Goal: Contribute content: Add original content to the website for others to see

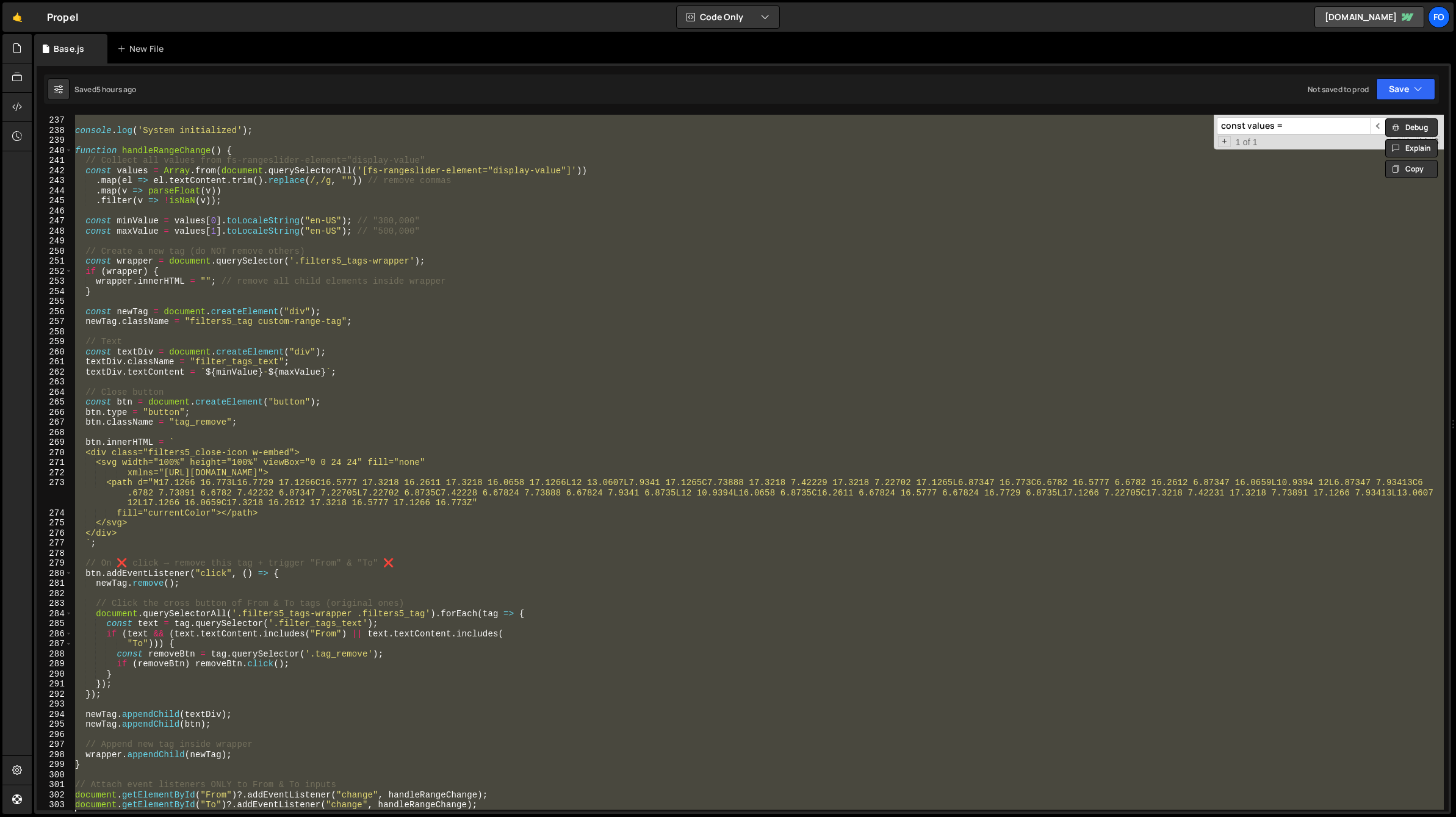
scroll to position [2376, 0]
click at [837, 432] on div "}) ; console . log ( 'System initialized' ) ; function handleRangeChange ( ) { …" at bounding box center [758, 463] width 1371 height 697
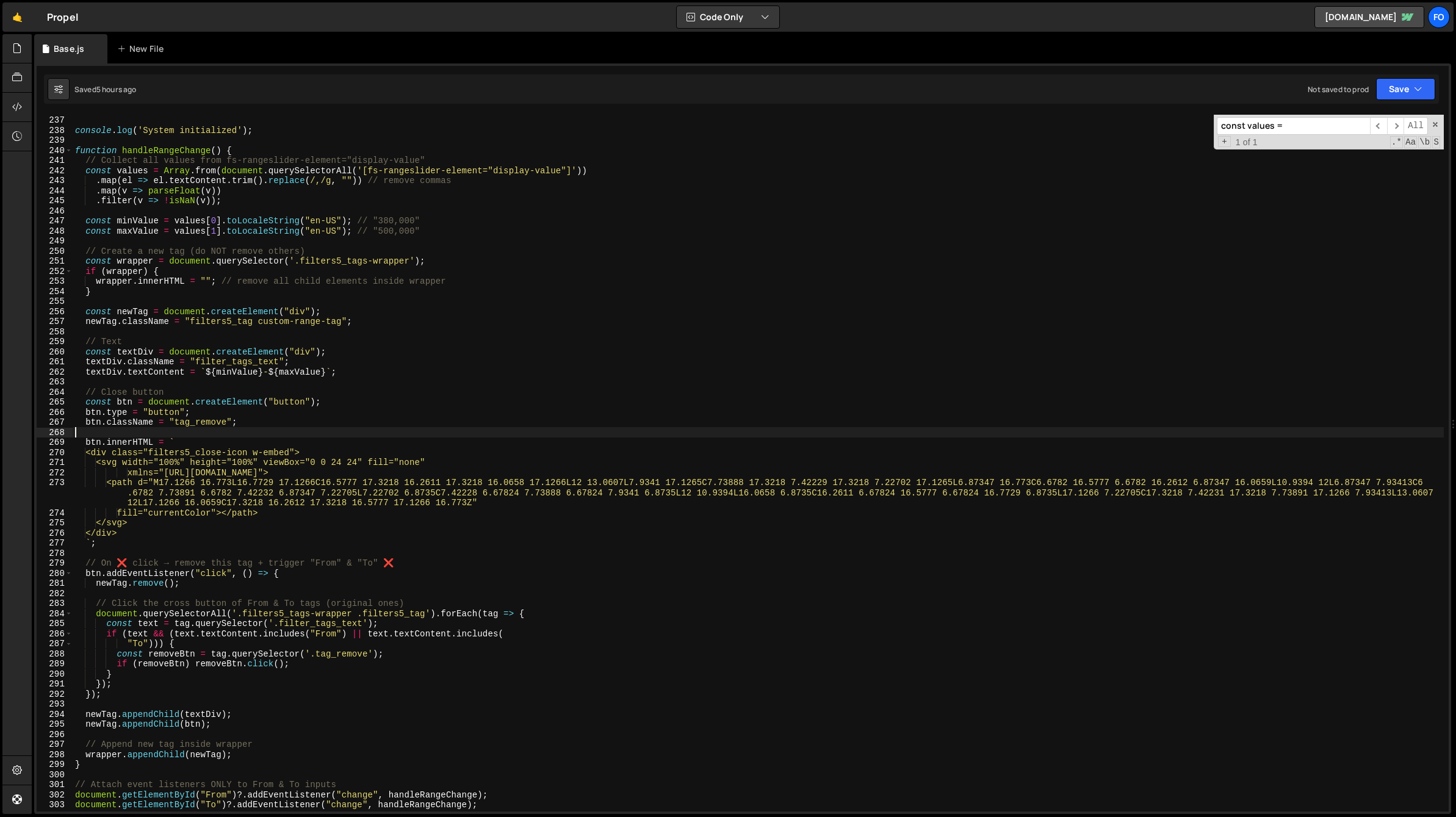
scroll to position [0, 0]
type textarea "document.getElementById("To")?.addEventListener("change", handleRangeChange);"
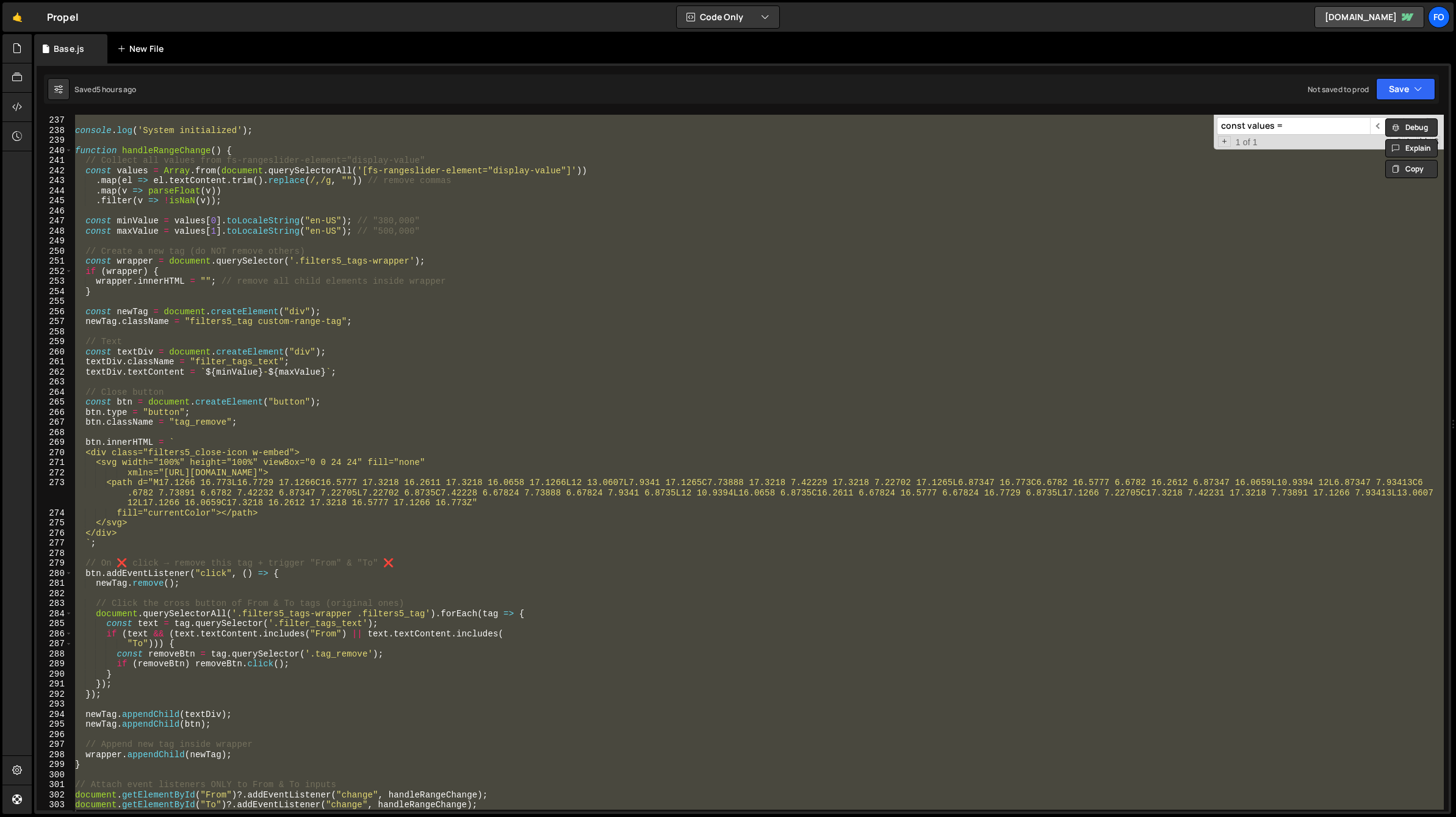
click at [146, 46] on div "New File" at bounding box center [143, 49] width 51 height 13
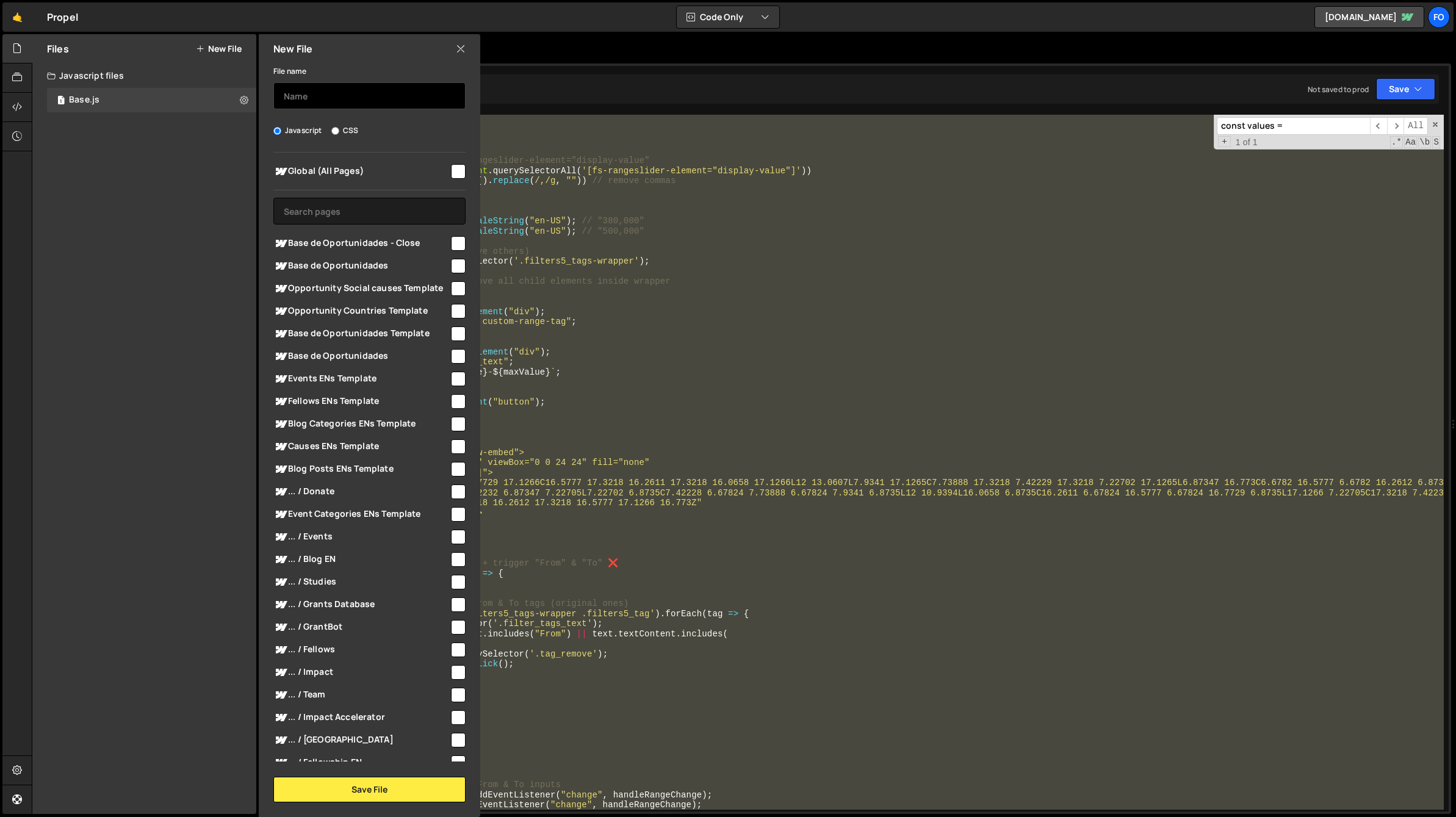
click at [335, 104] on input "text" at bounding box center [369, 96] width 192 height 27
type input "base-closed"
click at [451, 243] on input "checkbox" at bounding box center [458, 241] width 14 height 14
checkbox input "true"
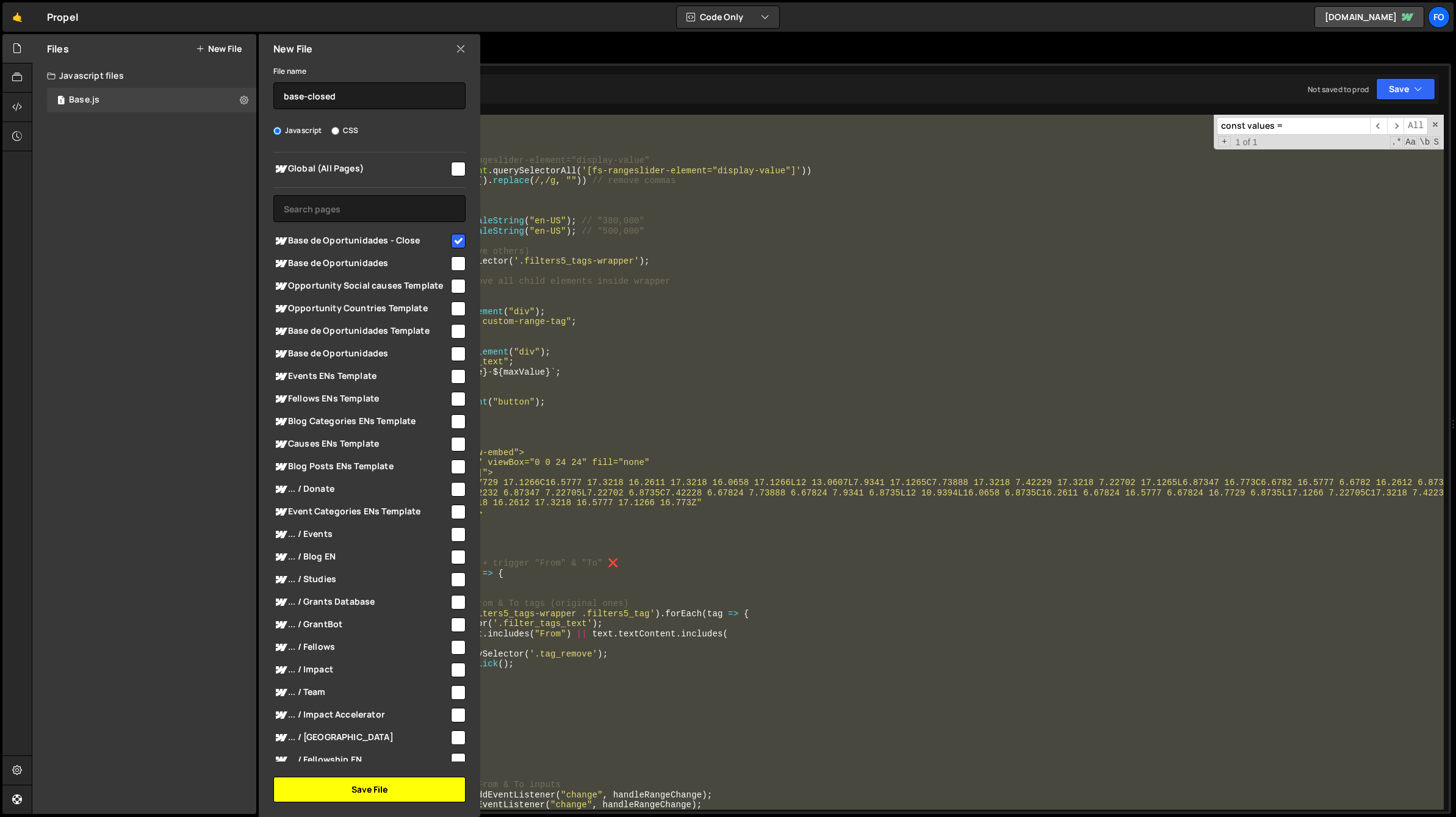
click at [359, 793] on button "Save File" at bounding box center [369, 790] width 192 height 25
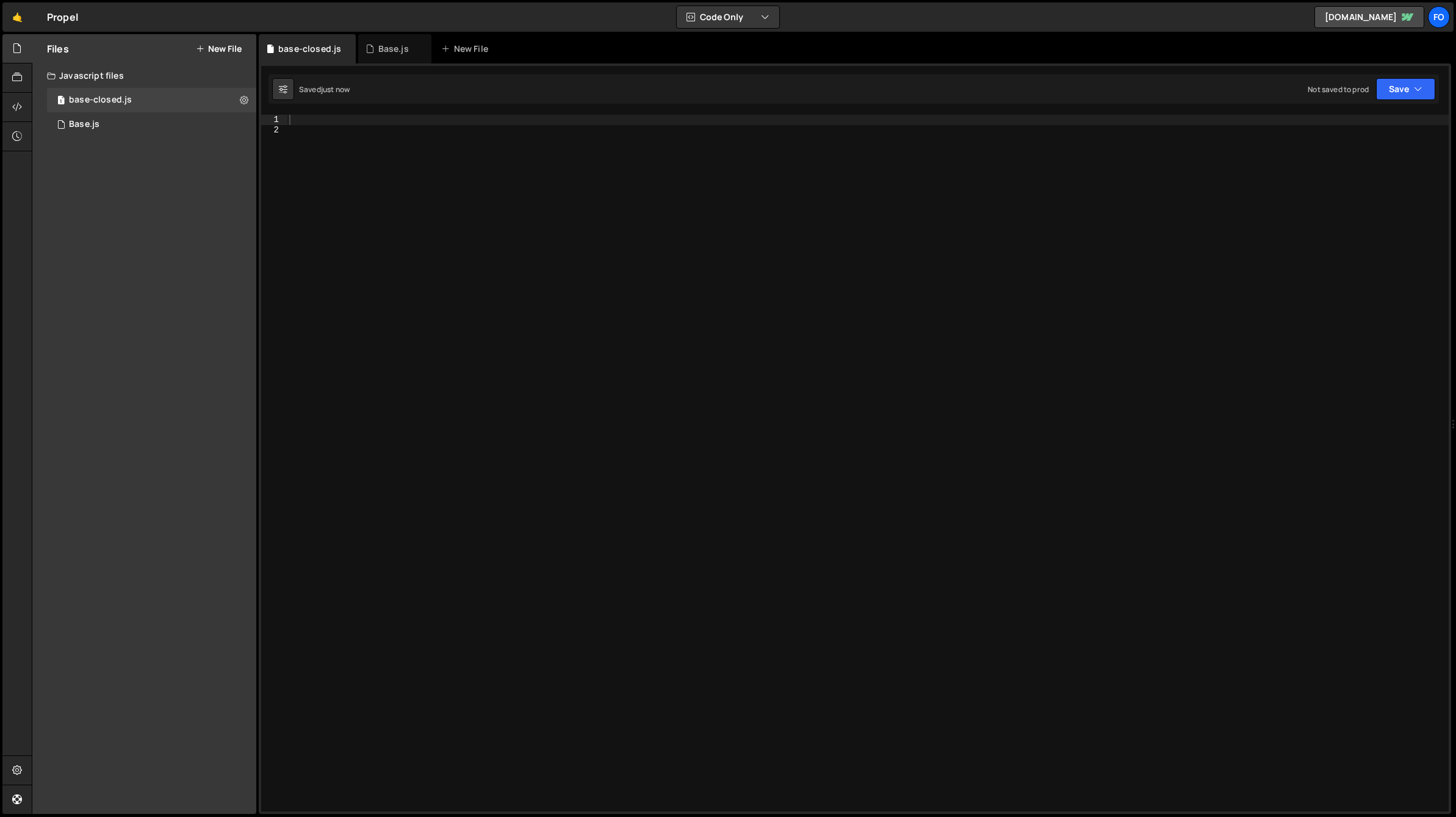
click at [505, 306] on div at bounding box center [867, 474] width 1162 height 718
paste textarea "]);"
type textarea "]);"
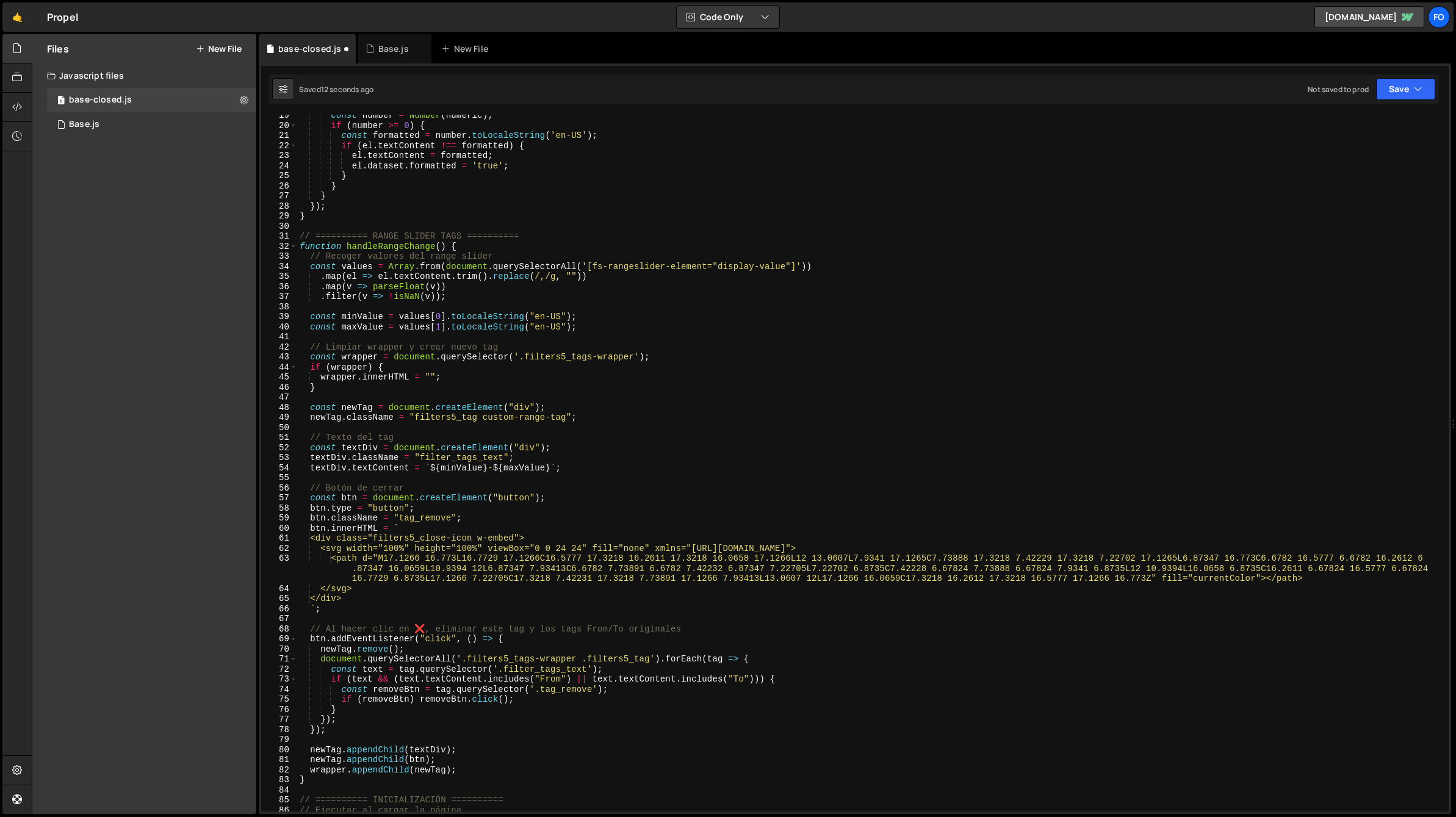
scroll to position [0, 0]
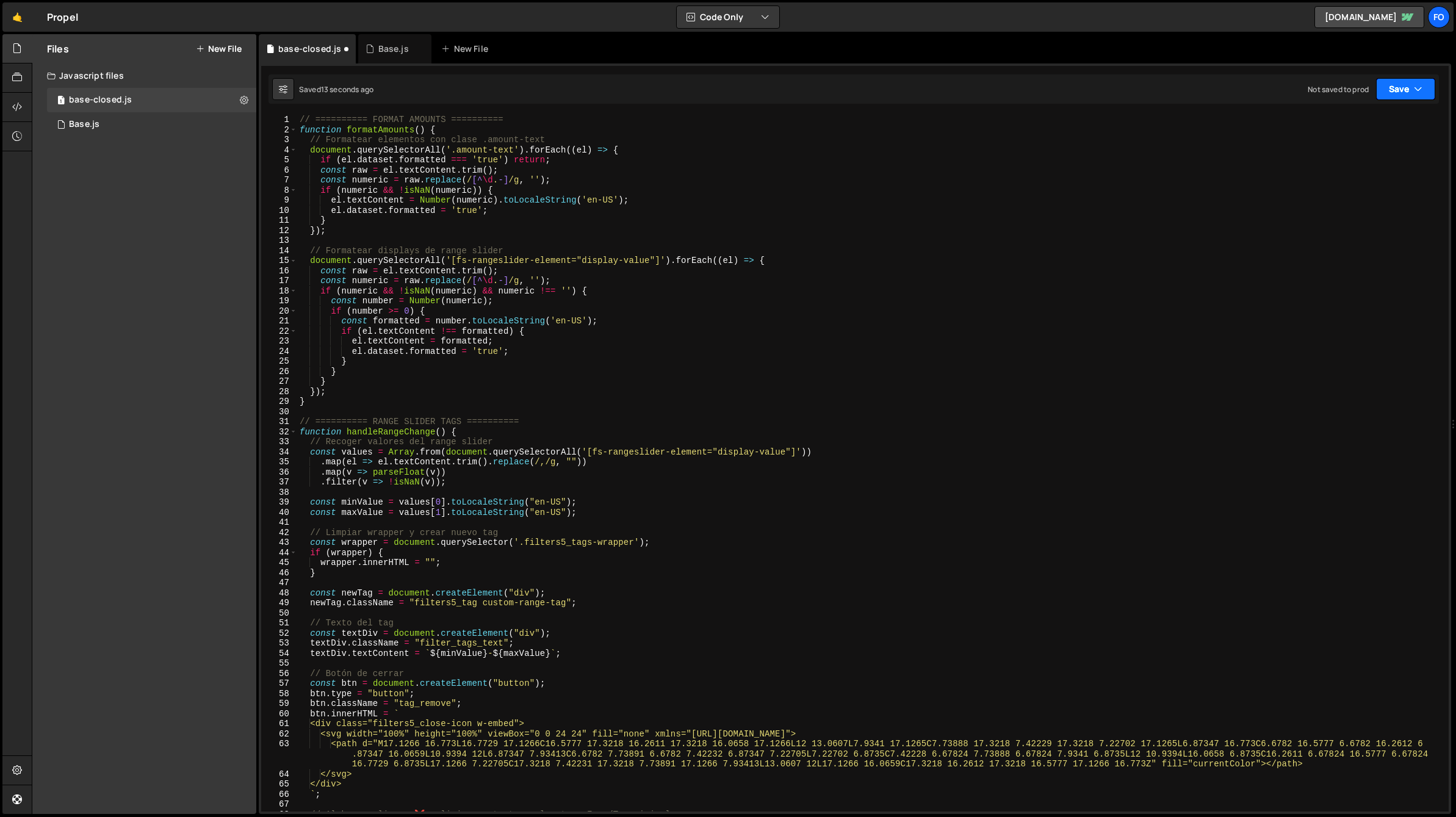
click at [1394, 81] on button "Save" at bounding box center [1405, 89] width 60 height 22
click at [1354, 123] on div "Save to Staging S" at bounding box center [1364, 119] width 126 height 13
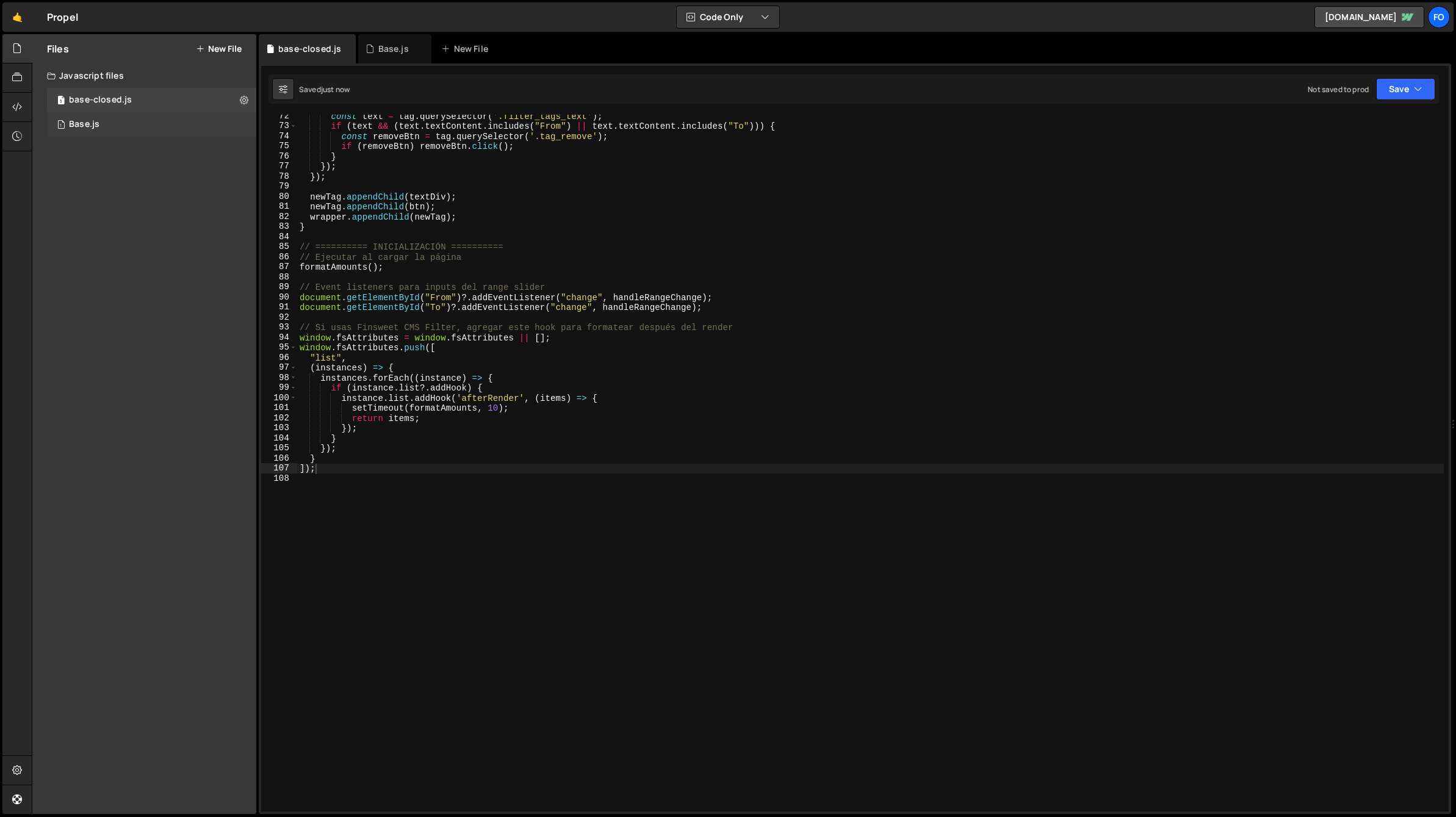
click at [94, 127] on div "Base.js" at bounding box center [84, 125] width 31 height 11
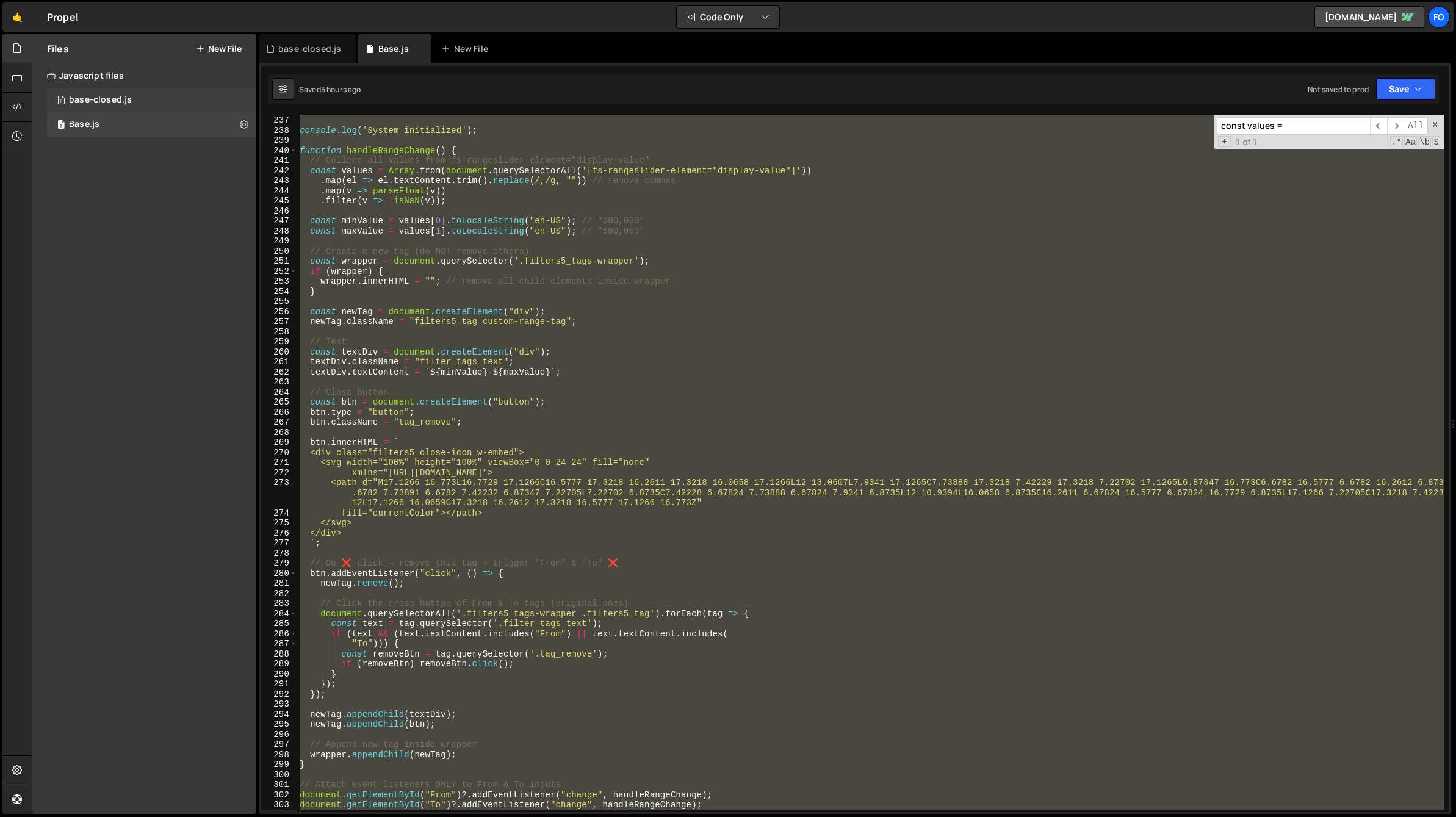
click at [135, 101] on div "1 base-closed.js 0" at bounding box center [152, 99] width 210 height 24
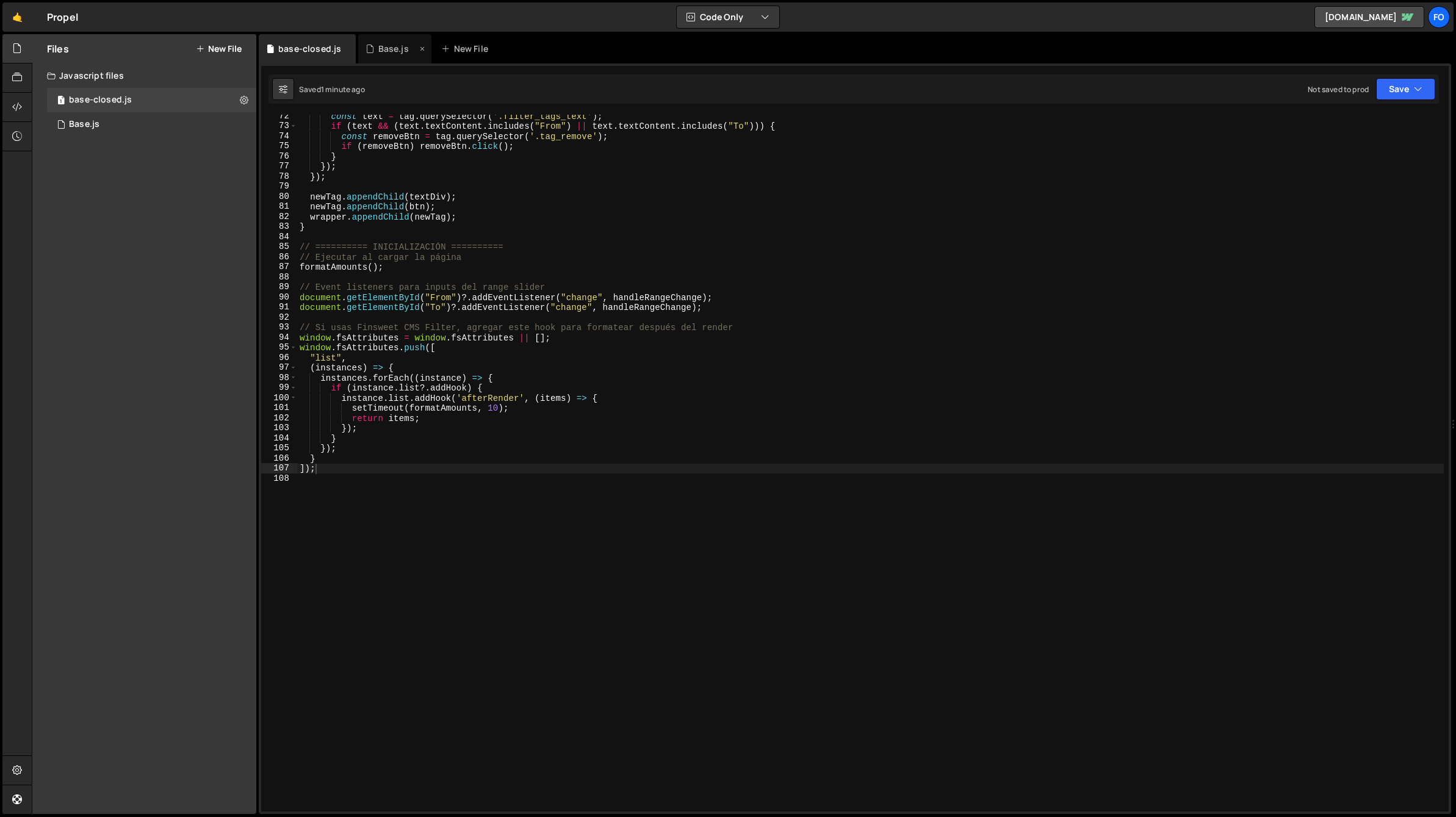
click at [388, 55] on div "Base.js" at bounding box center [394, 49] width 73 height 29
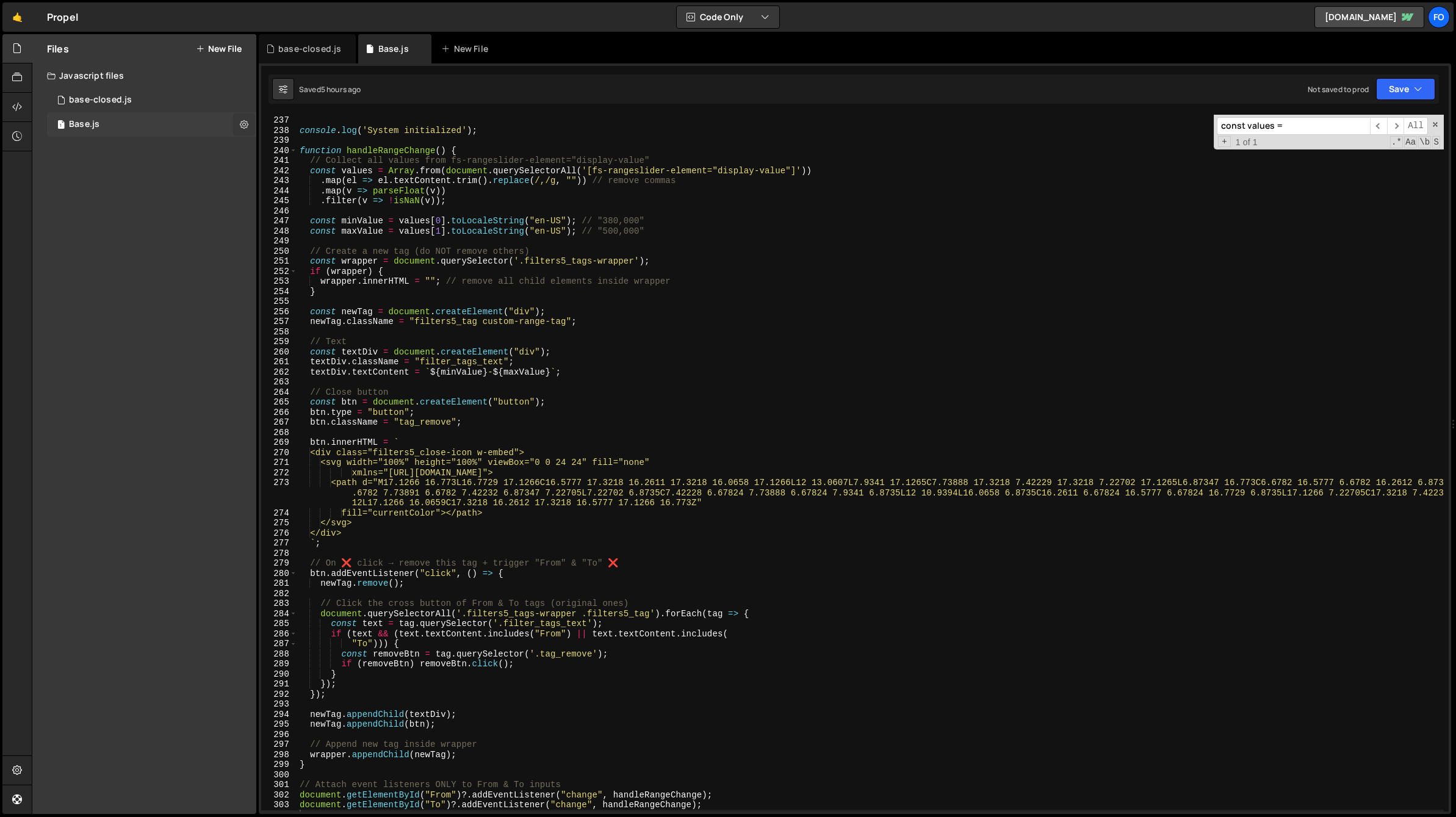
click at [247, 125] on icon at bounding box center [243, 124] width 8 height 12
click at [314, 143] on button "Edit File Settings" at bounding box center [318, 150] width 119 height 24
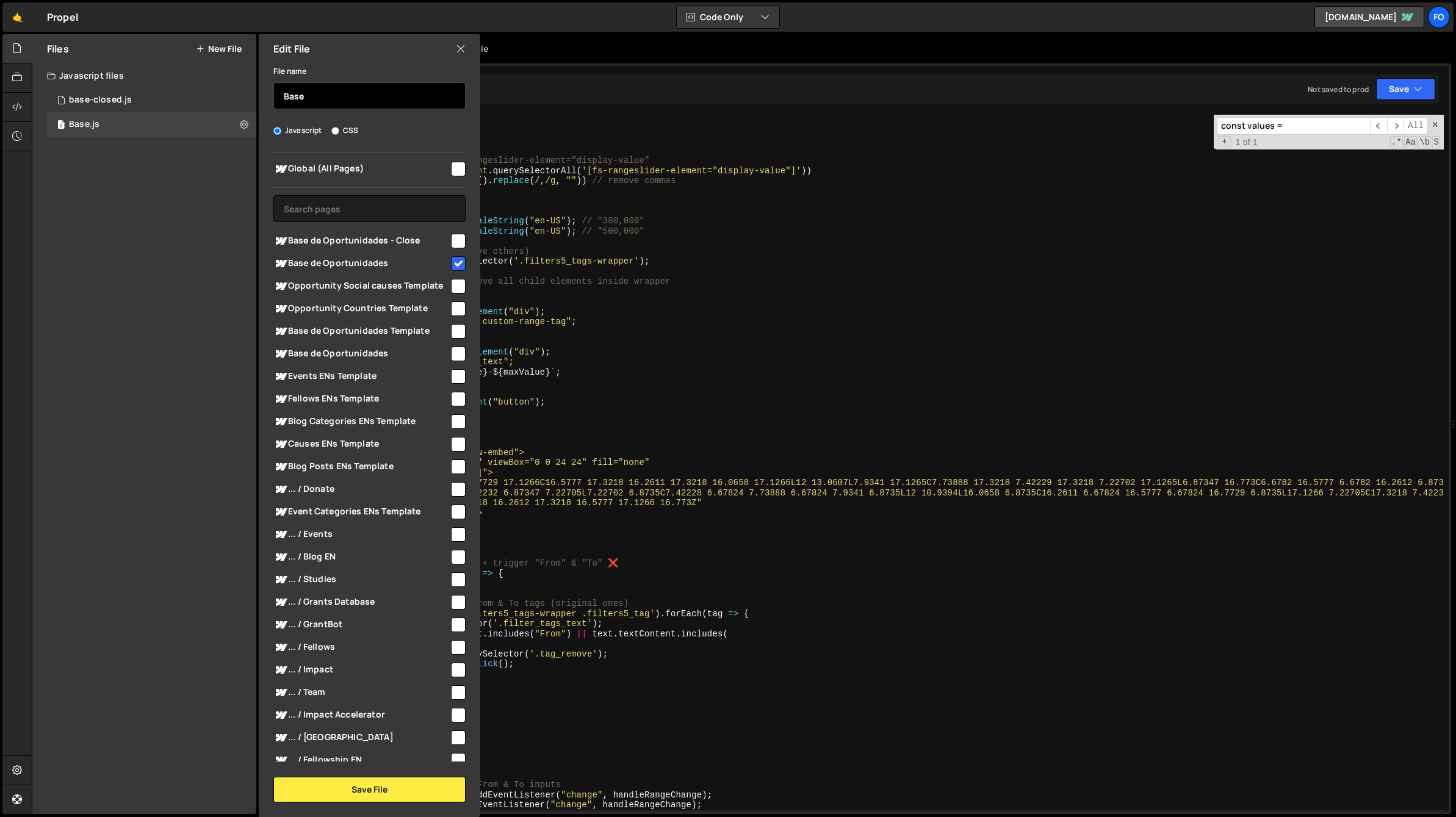
click at [288, 94] on input "Base" at bounding box center [369, 96] width 192 height 27
click at [322, 102] on input "base" at bounding box center [369, 96] width 192 height 27
click at [385, 791] on button "Save File" at bounding box center [369, 790] width 192 height 25
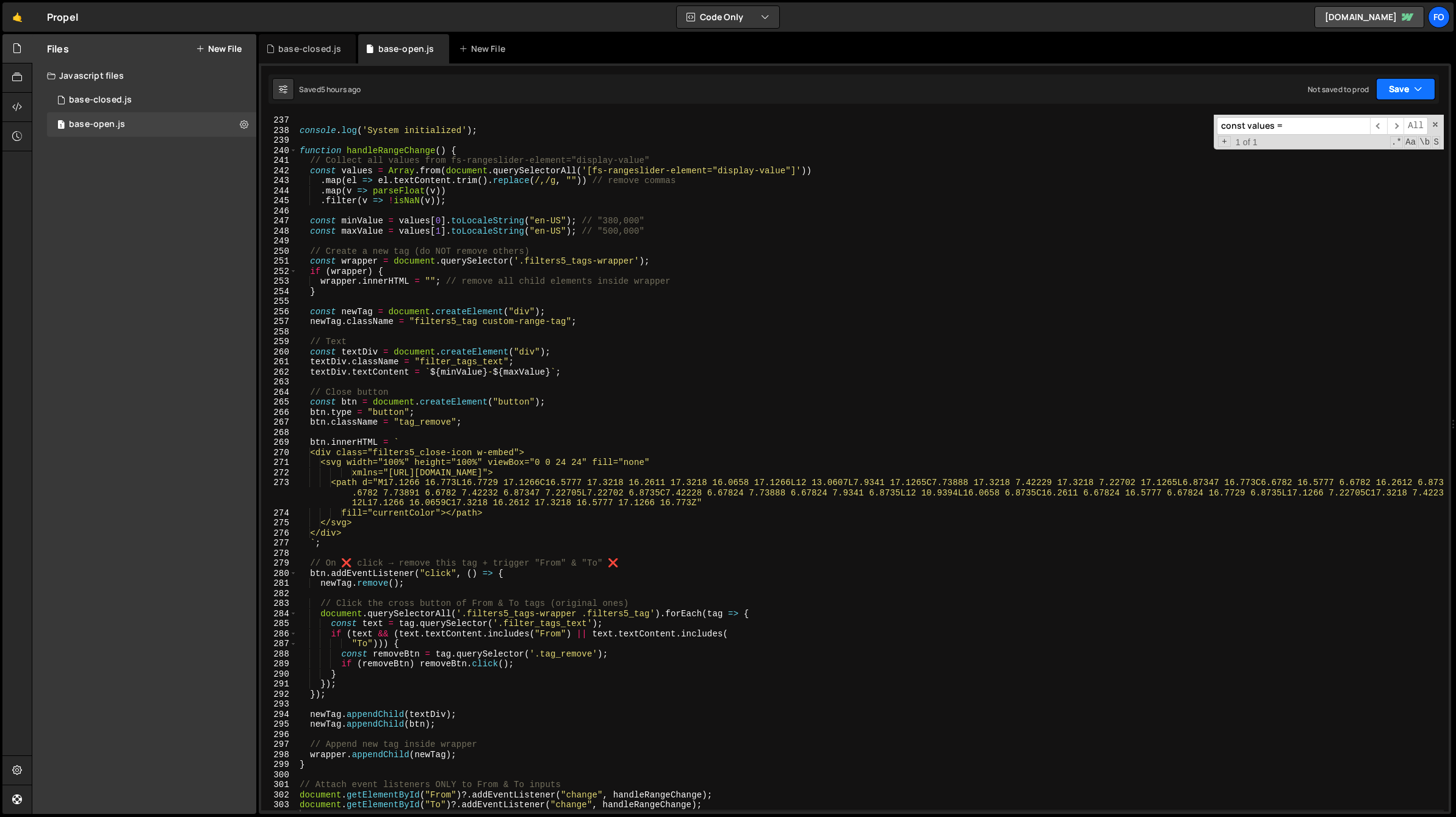
click at [1386, 89] on button "Save" at bounding box center [1405, 89] width 60 height 22
click at [1362, 122] on div "Save to Staging S" at bounding box center [1364, 119] width 126 height 13
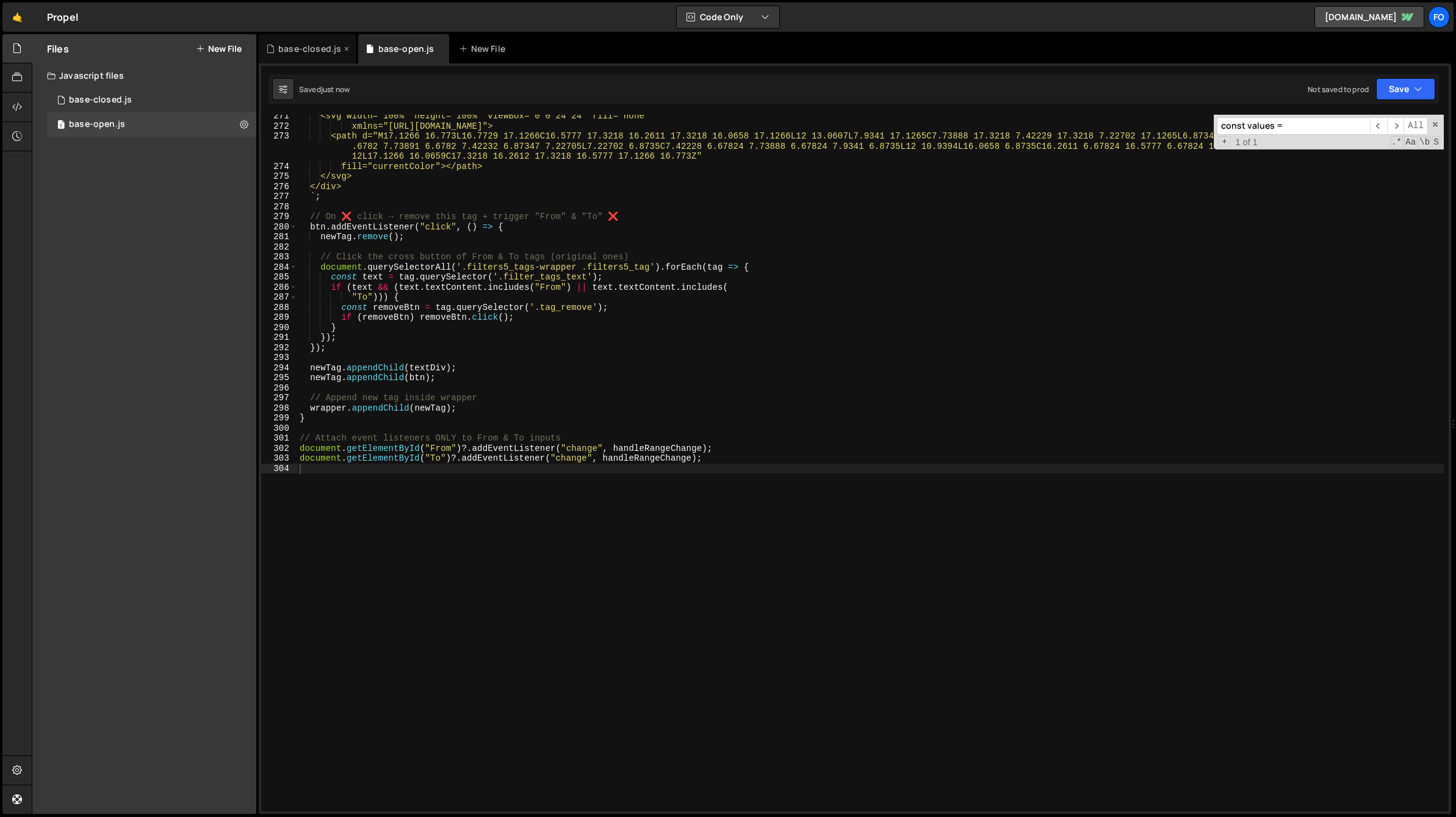
click at [305, 59] on div "base-closed.js" at bounding box center [306, 49] width 97 height 29
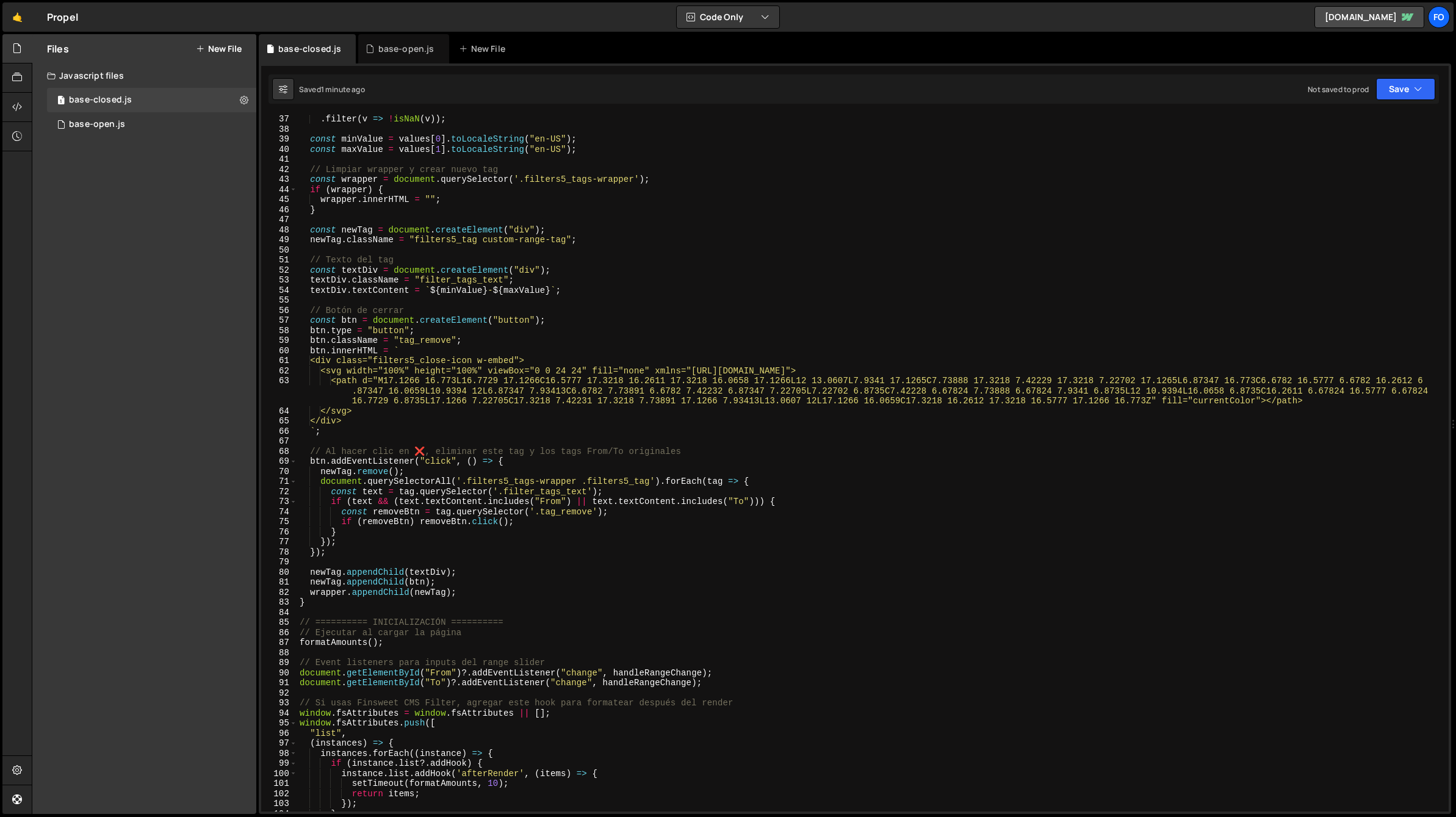
scroll to position [44, 0]
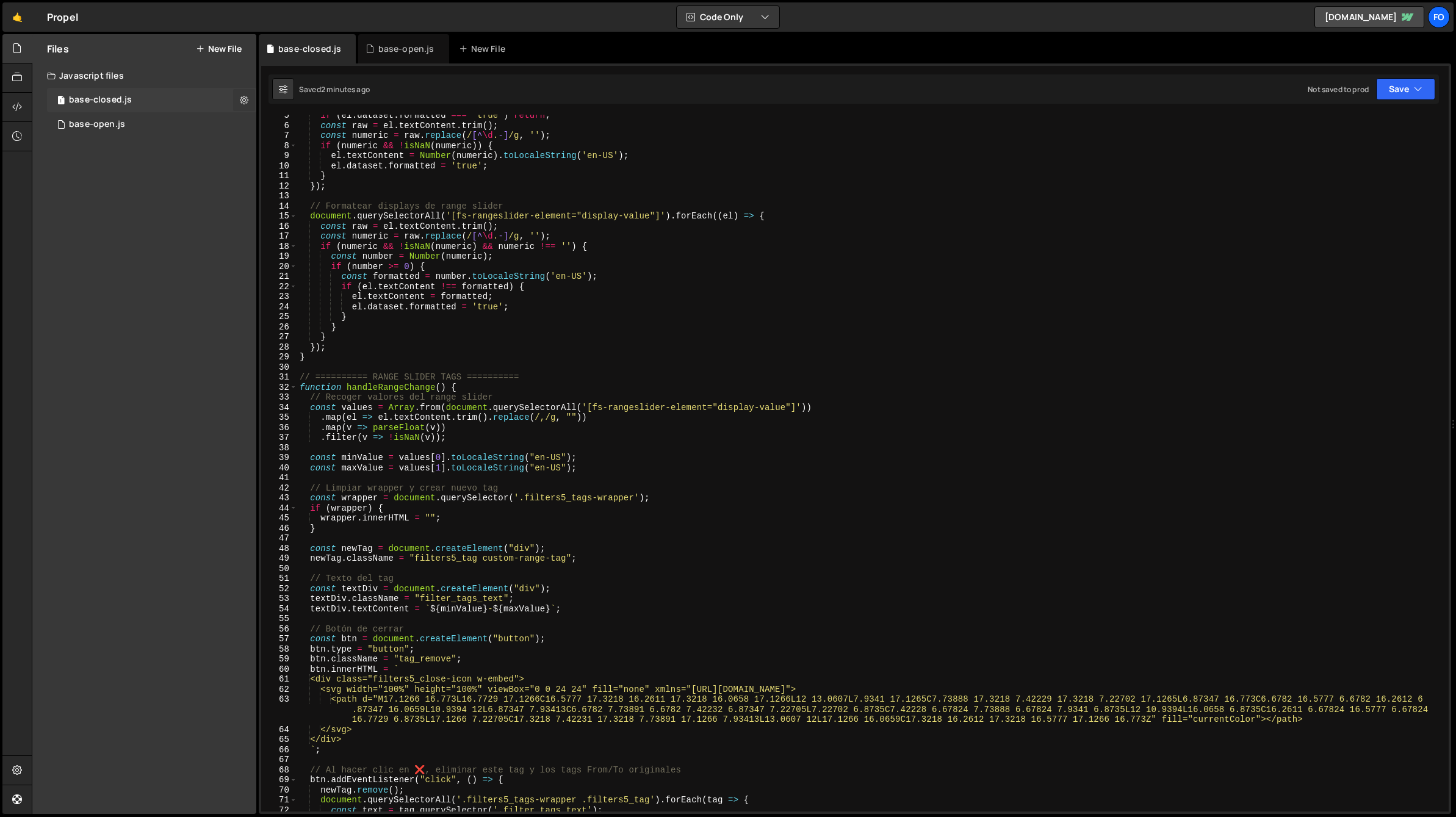
click at [241, 97] on icon at bounding box center [243, 99] width 8 height 12
type input "base-closed"
radio input "true"
checkbox input "true"
click at [325, 125] on button "Edit File Settings" at bounding box center [318, 126] width 119 height 24
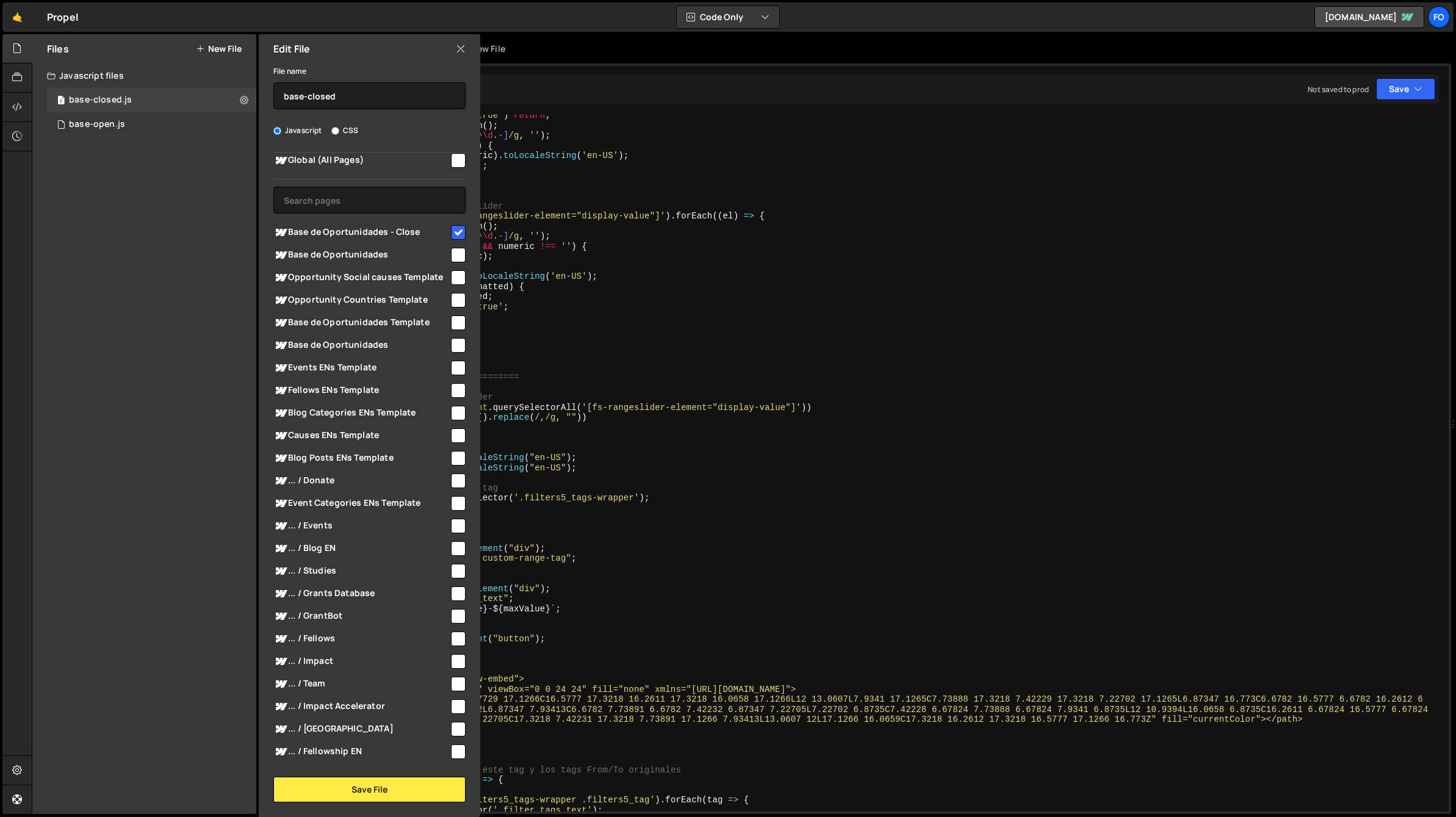
scroll to position [0, 0]
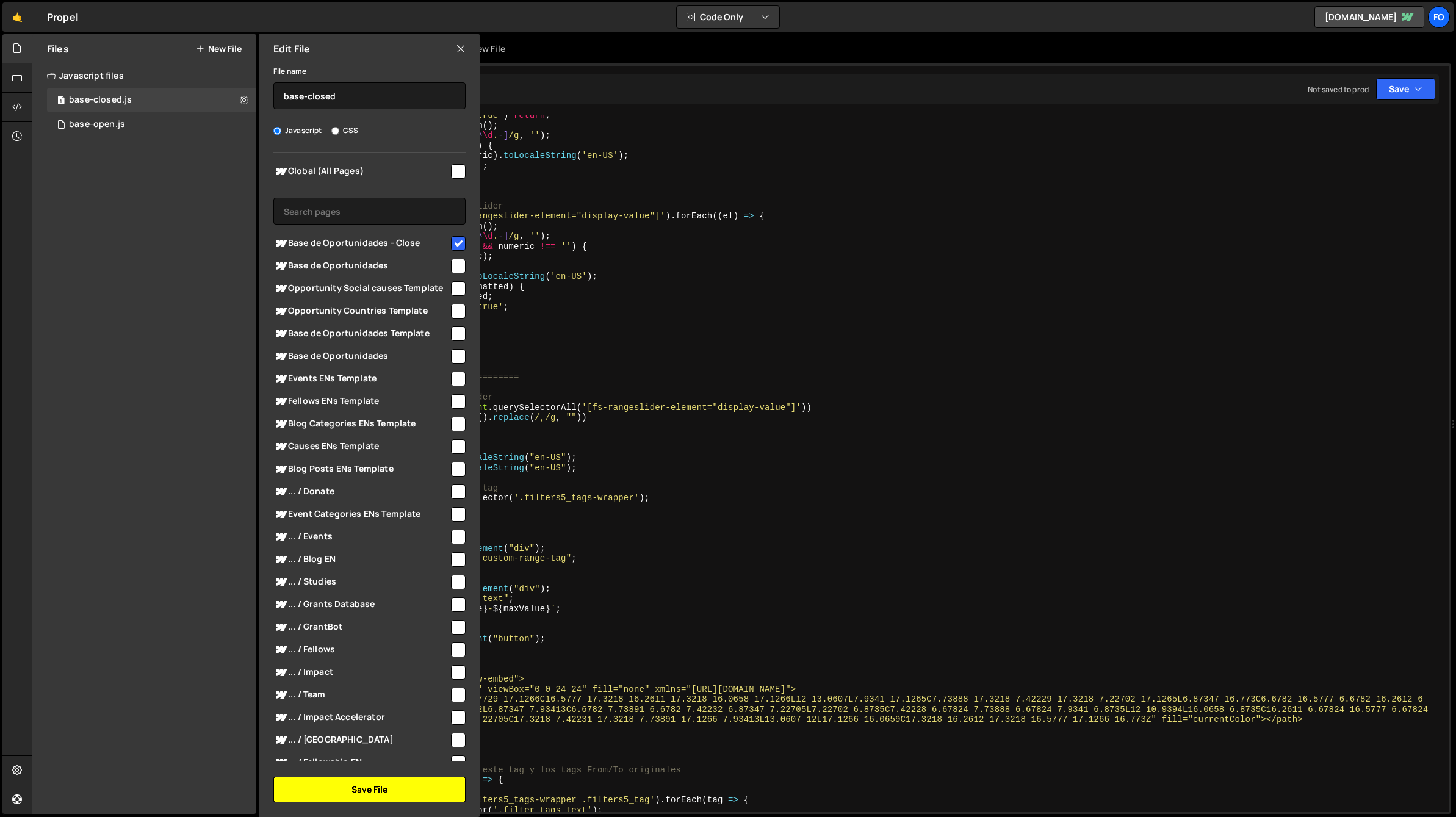
click at [371, 788] on button "Save File" at bounding box center [369, 790] width 192 height 25
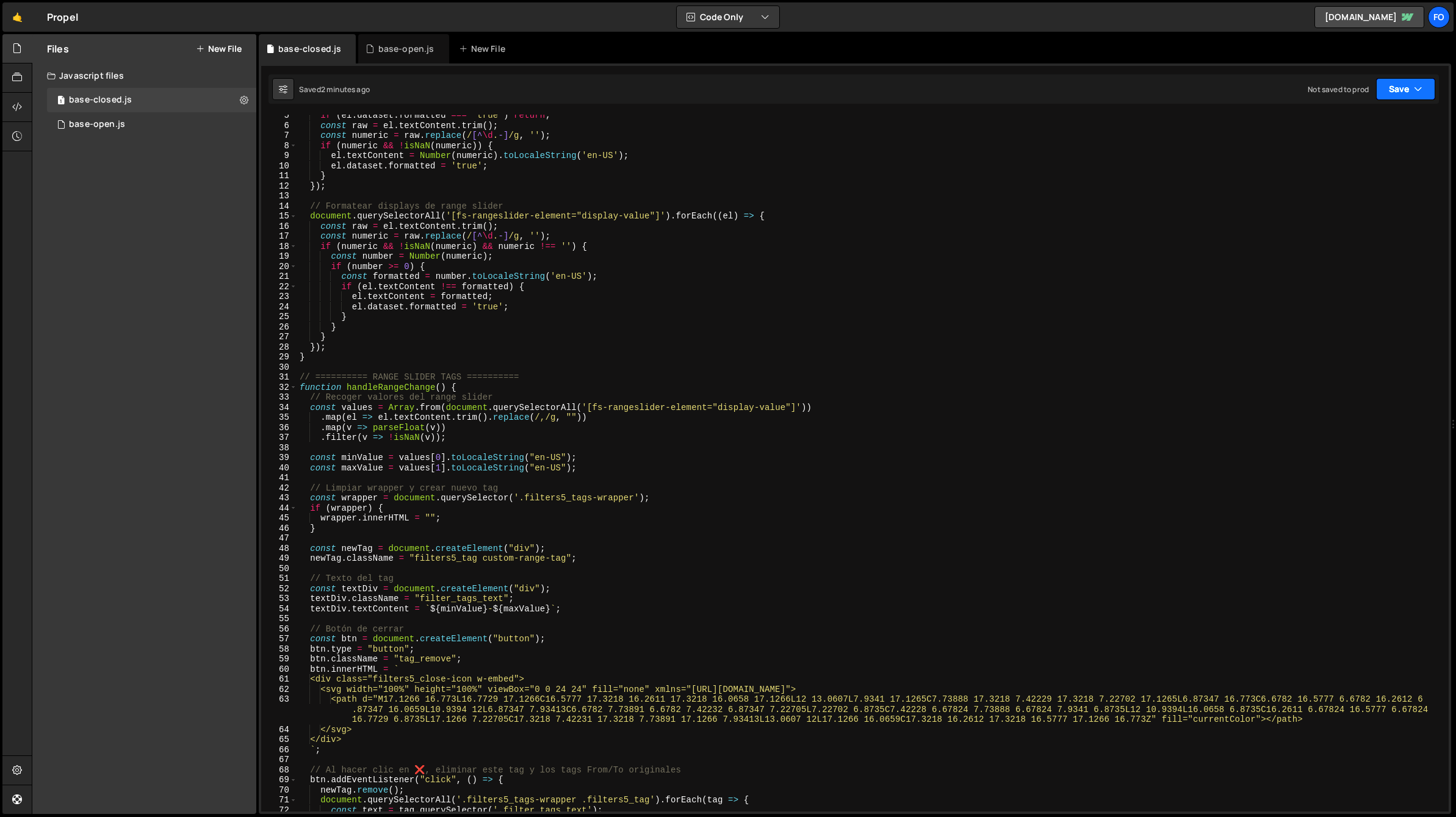
click at [1395, 99] on button "Save" at bounding box center [1405, 89] width 60 height 22
click at [1371, 120] on div "Save to Staging S" at bounding box center [1364, 119] width 126 height 13
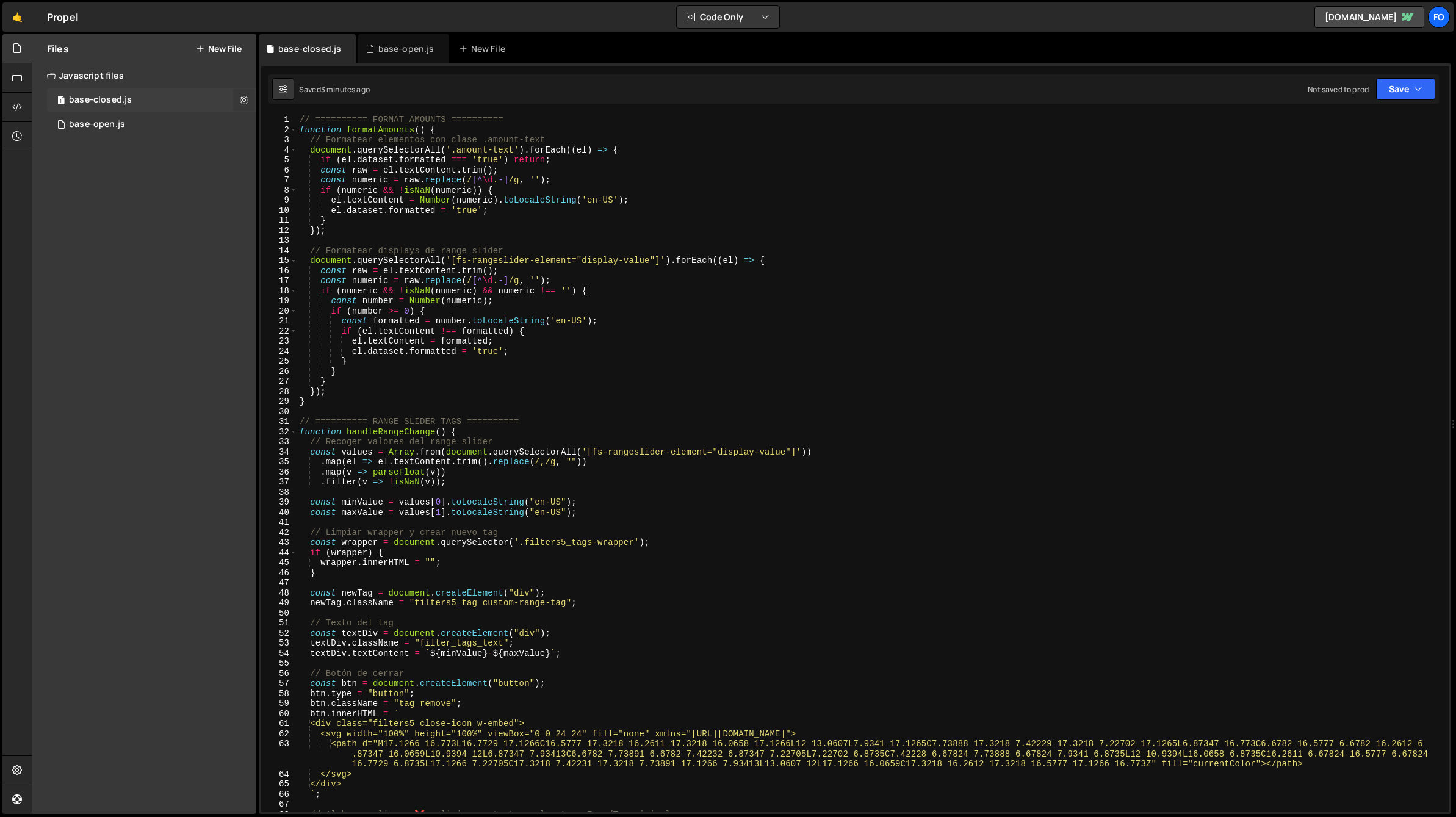
click at [244, 100] on icon at bounding box center [243, 99] width 8 height 12
click at [321, 151] on button "Edit External Scripts" at bounding box center [318, 150] width 119 height 24
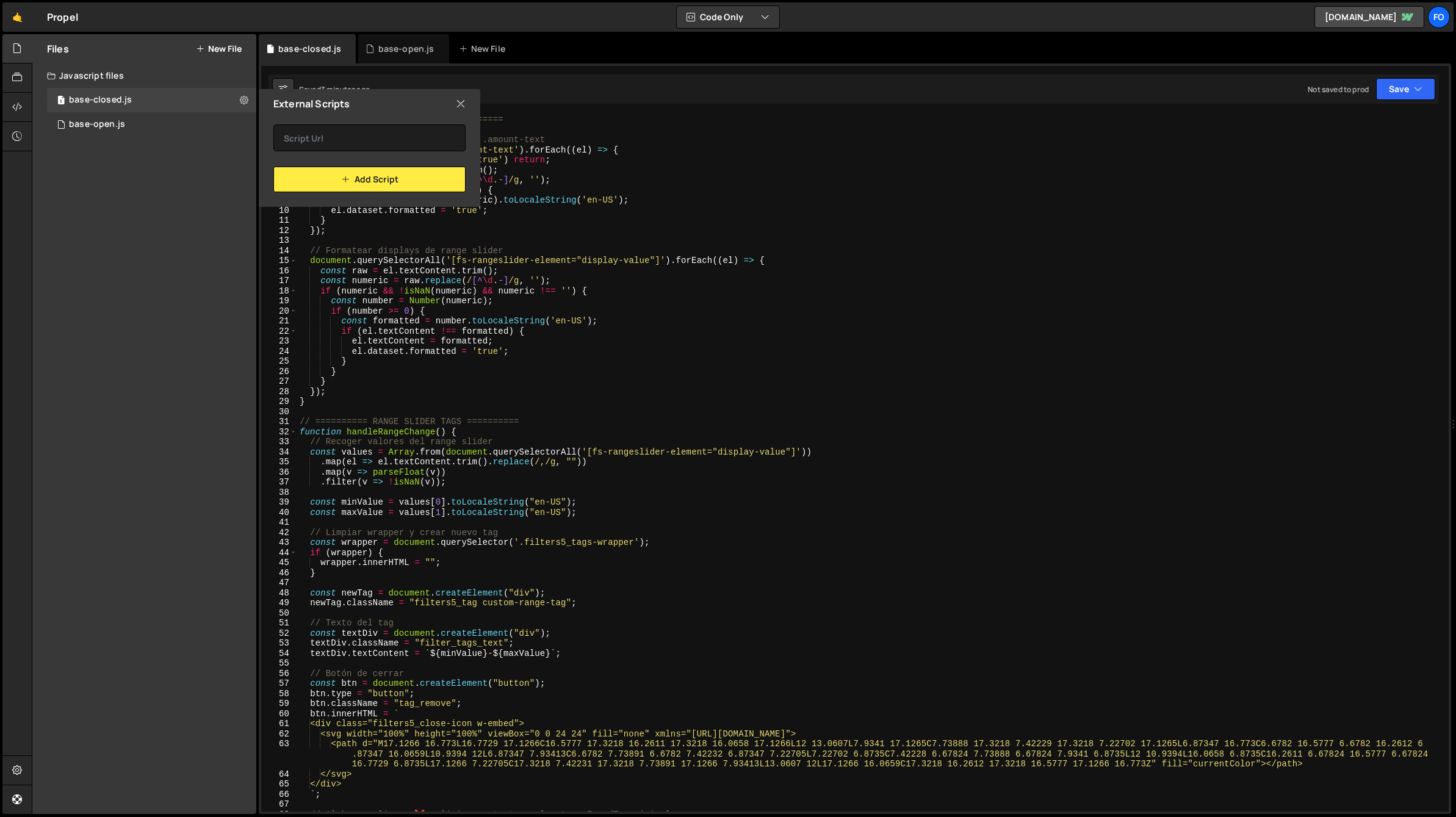
click at [457, 100] on icon at bounding box center [461, 103] width 10 height 14
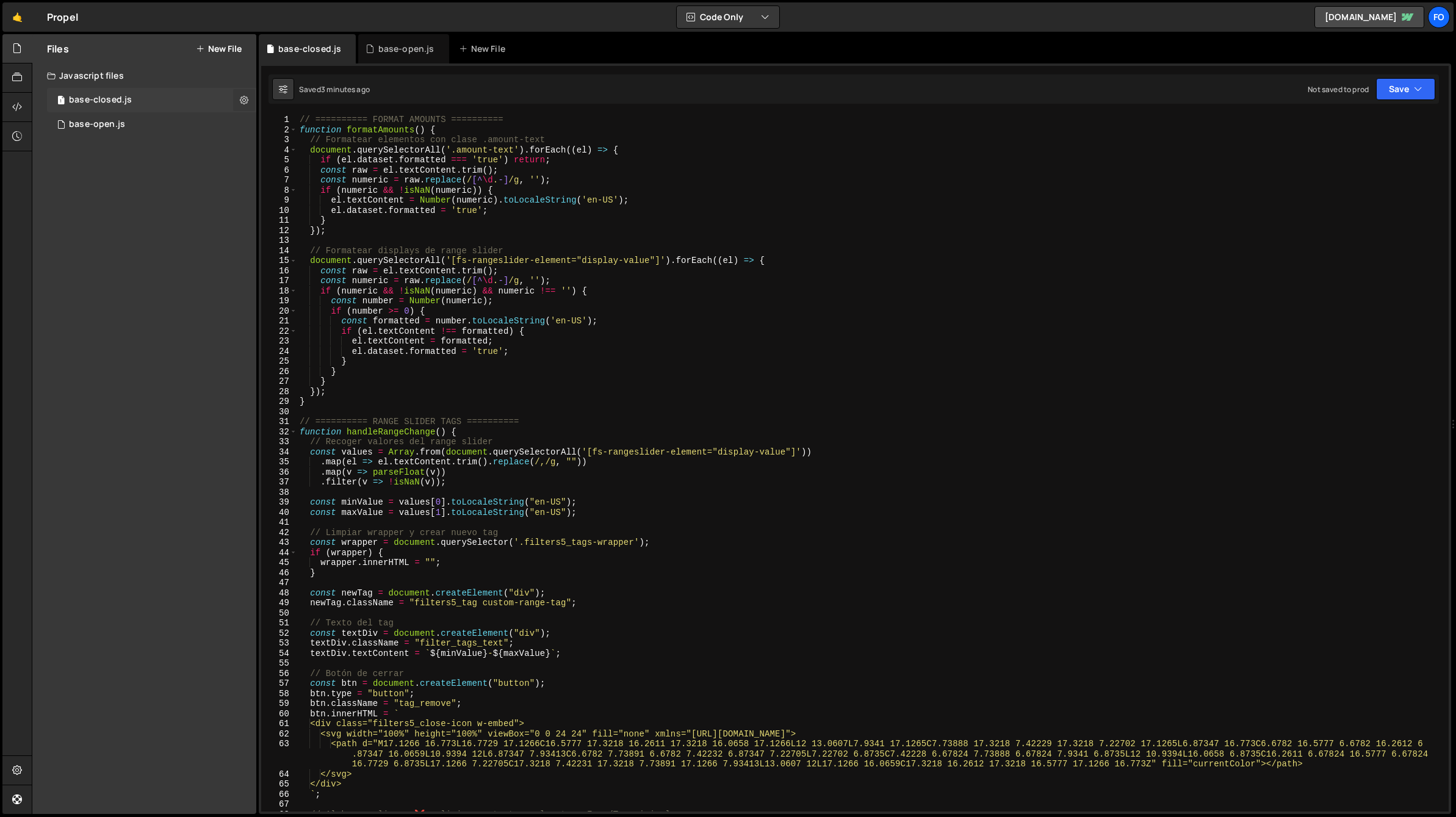
click at [243, 100] on icon at bounding box center [243, 99] width 8 height 12
click at [334, 104] on button "Copy share link" at bounding box center [318, 101] width 119 height 24
click at [307, 128] on button "Edit File Settings" at bounding box center [318, 126] width 119 height 24
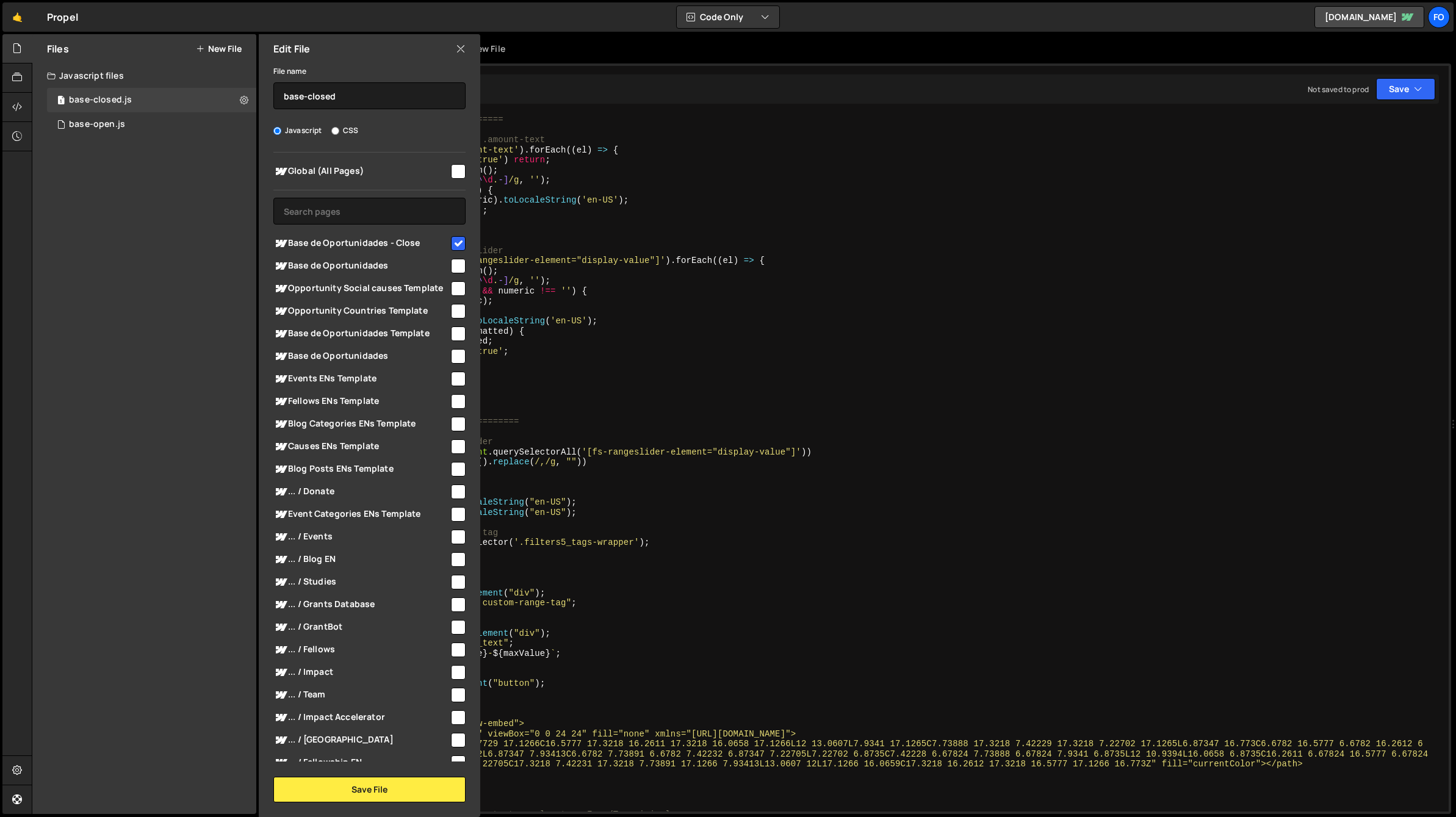
click at [459, 49] on icon at bounding box center [461, 49] width 10 height 14
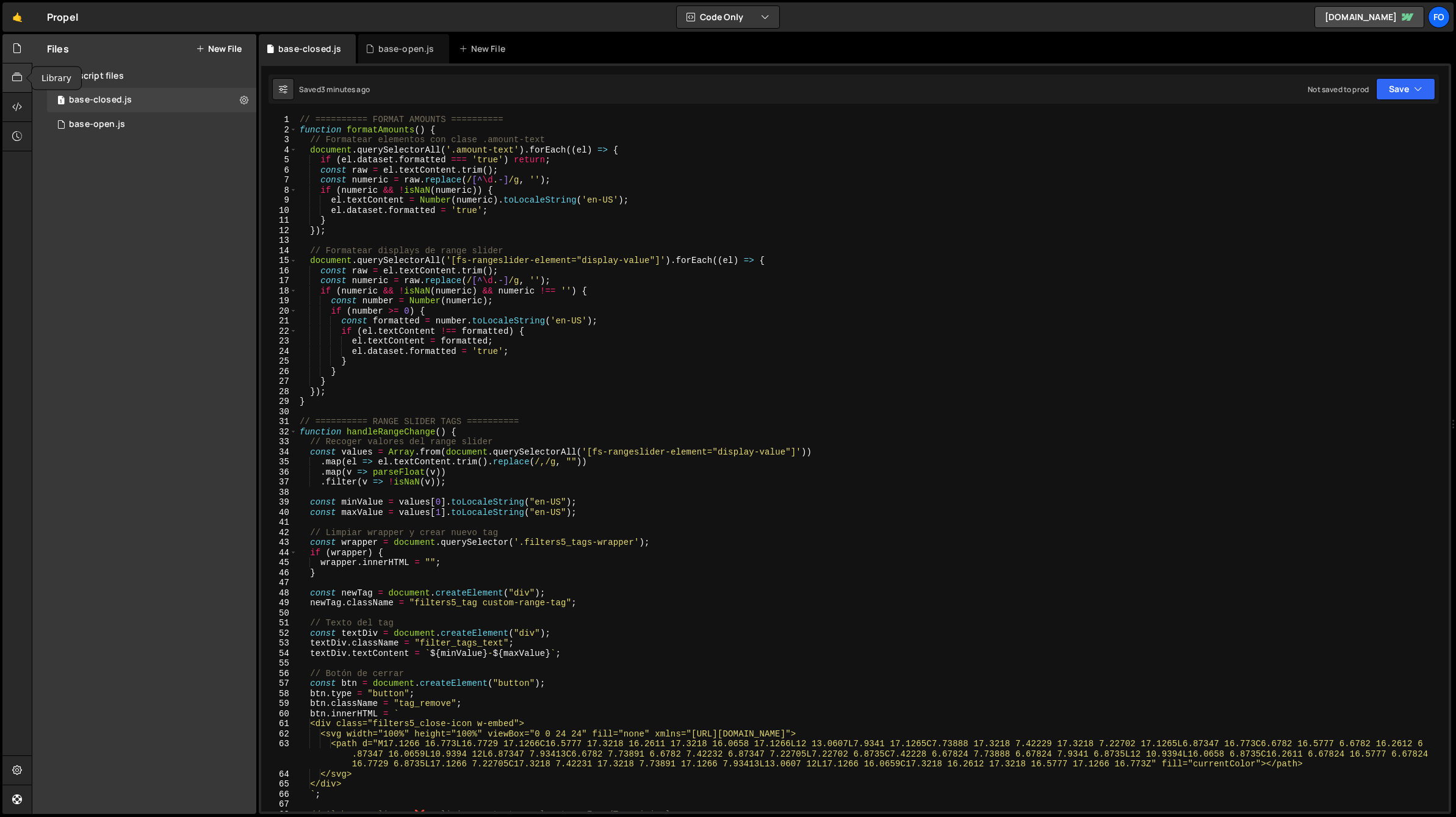
click at [22, 75] on icon at bounding box center [17, 77] width 10 height 14
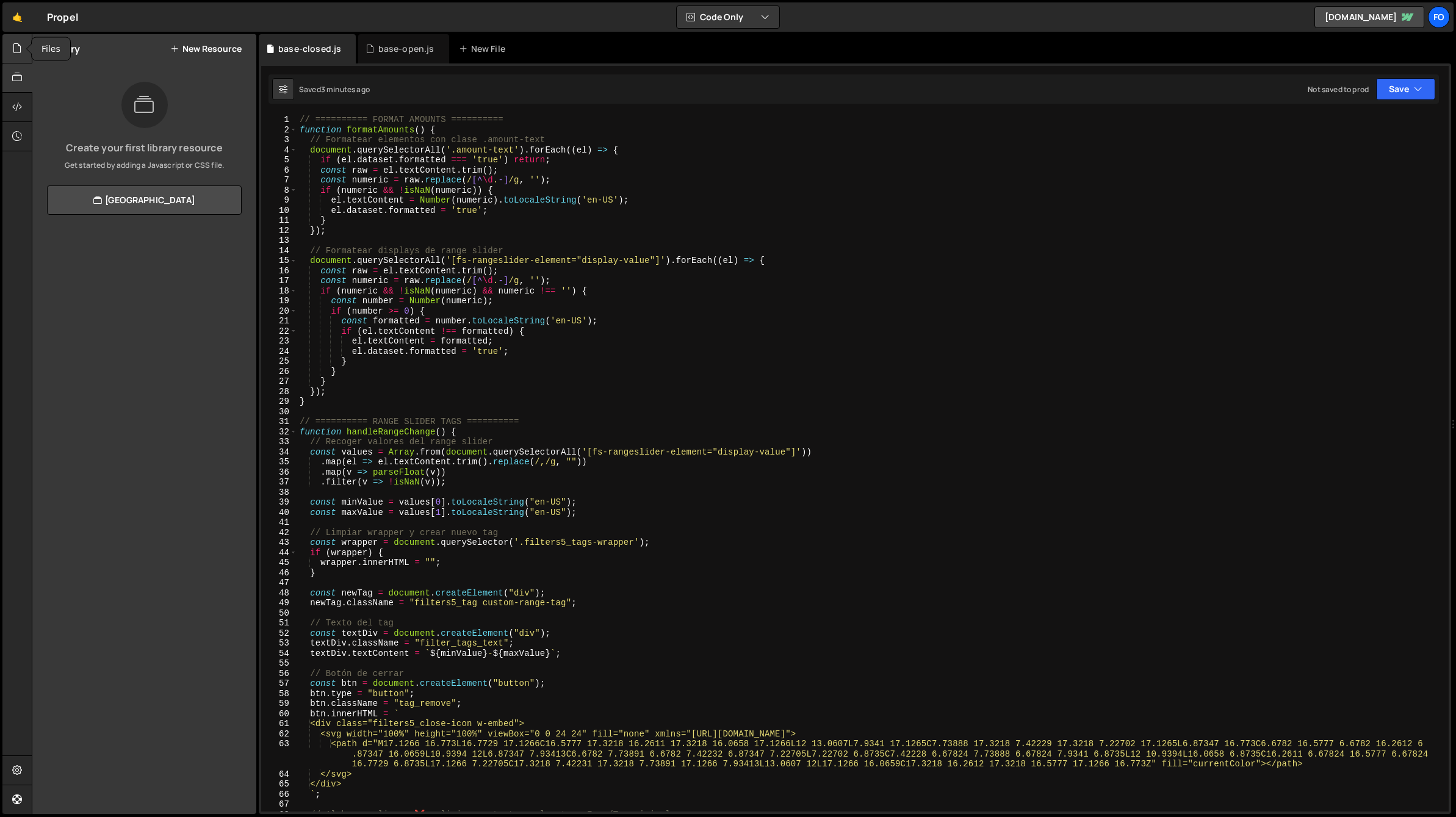
click at [19, 60] on div at bounding box center [17, 49] width 30 height 29
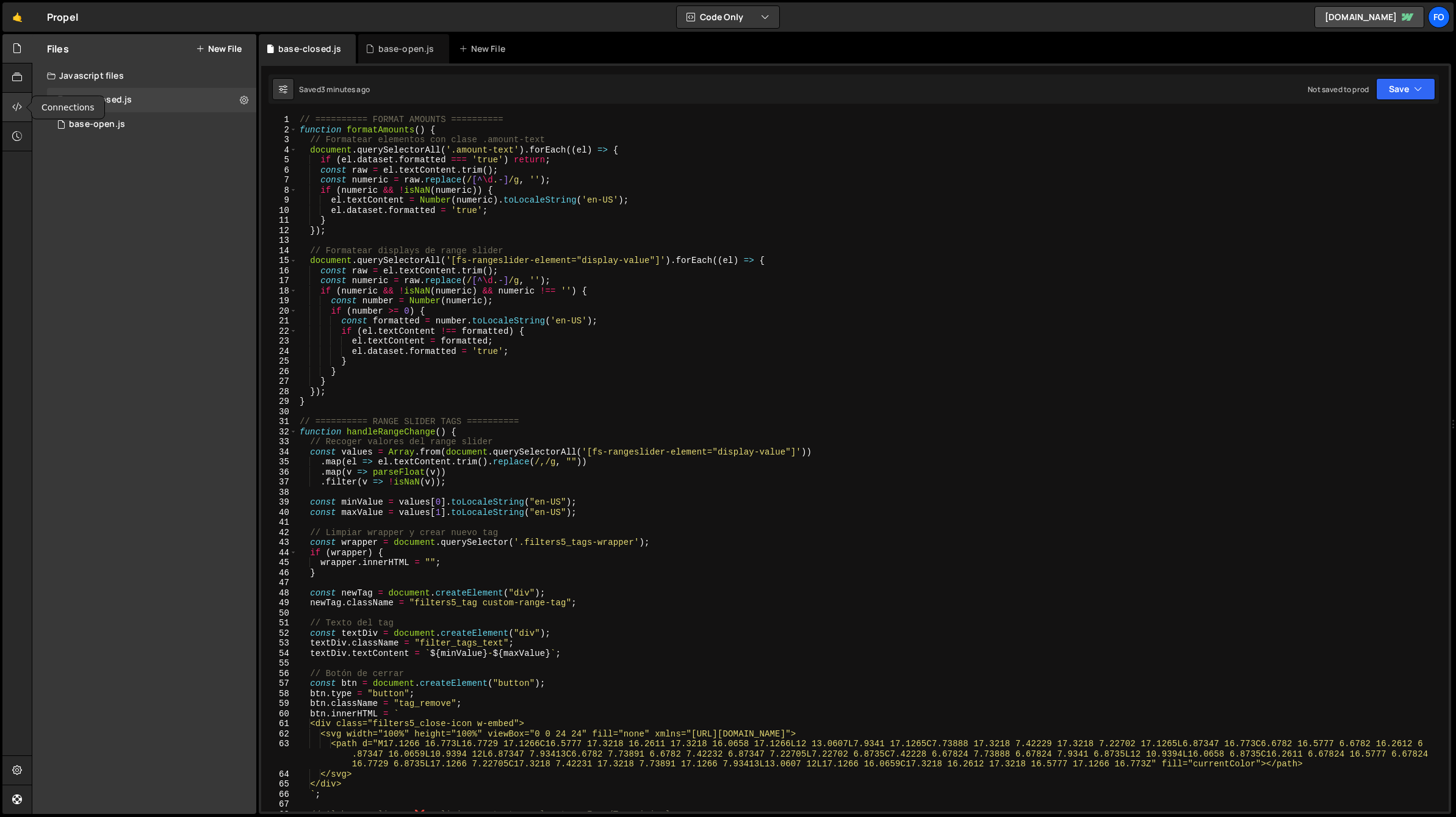
click at [14, 107] on icon at bounding box center [17, 107] width 10 height 14
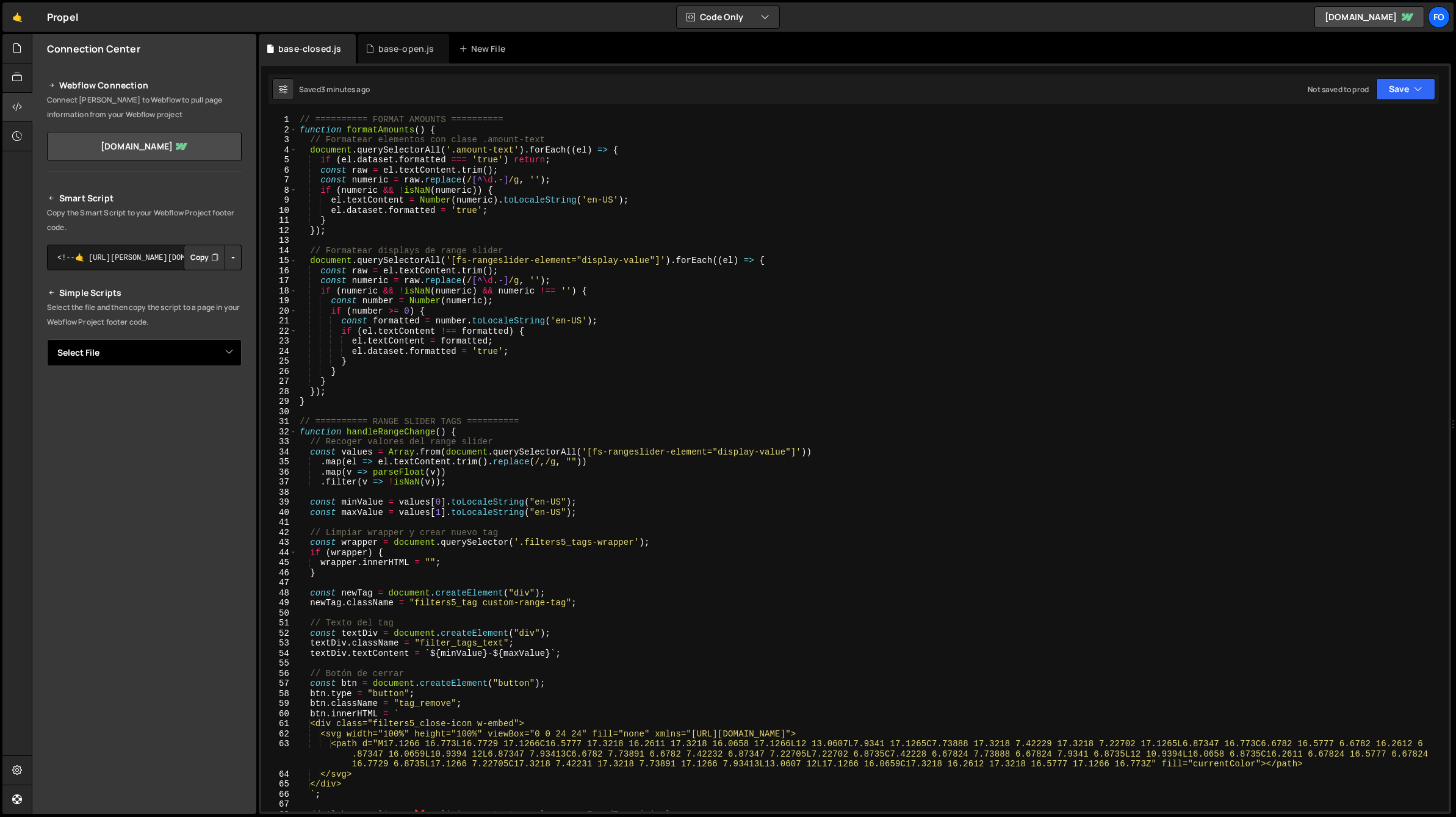
click at [142, 352] on select "Select File Base.js base-closed.js" at bounding box center [144, 353] width 194 height 27
click at [47, 340] on select "Select File Base.js base-closed.js" at bounding box center [144, 353] width 194 height 27
click at [202, 399] on button "Copy" at bounding box center [204, 394] width 42 height 25
click at [232, 393] on button "Button group with nested dropdown" at bounding box center [233, 394] width 17 height 25
click at [208, 417] on link "Copy Staging js" at bounding box center [191, 418] width 101 height 17
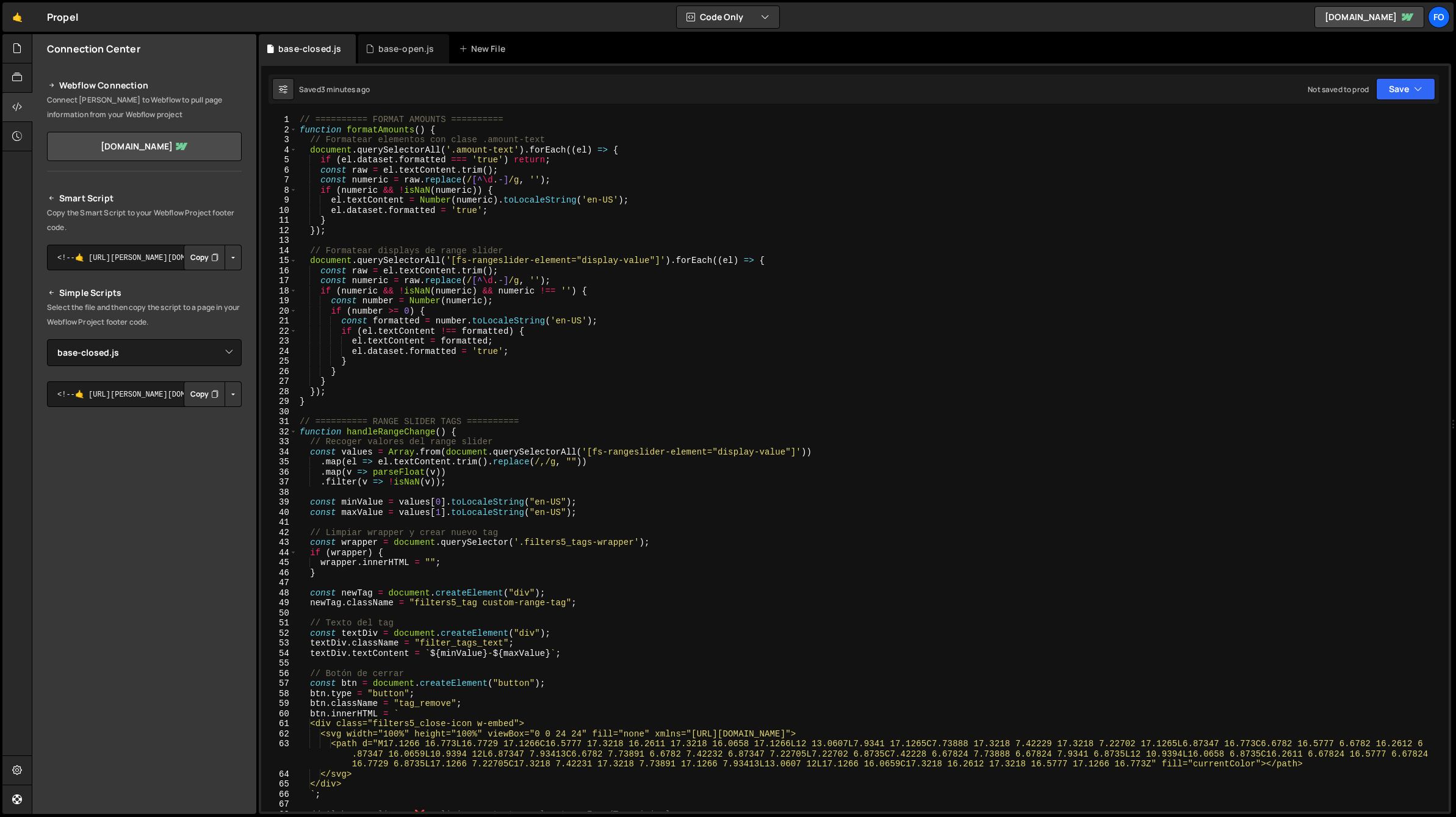
click at [234, 394] on button "Button group with nested dropdown" at bounding box center [233, 394] width 17 height 25
click at [211, 436] on link "Copy Production js" at bounding box center [191, 434] width 101 height 17
click at [203, 350] on select "Select File Base.js base-closed.js" at bounding box center [144, 353] width 194 height 27
select select "47186"
click at [47, 340] on select "Select File Base.js base-closed.js" at bounding box center [144, 353] width 194 height 27
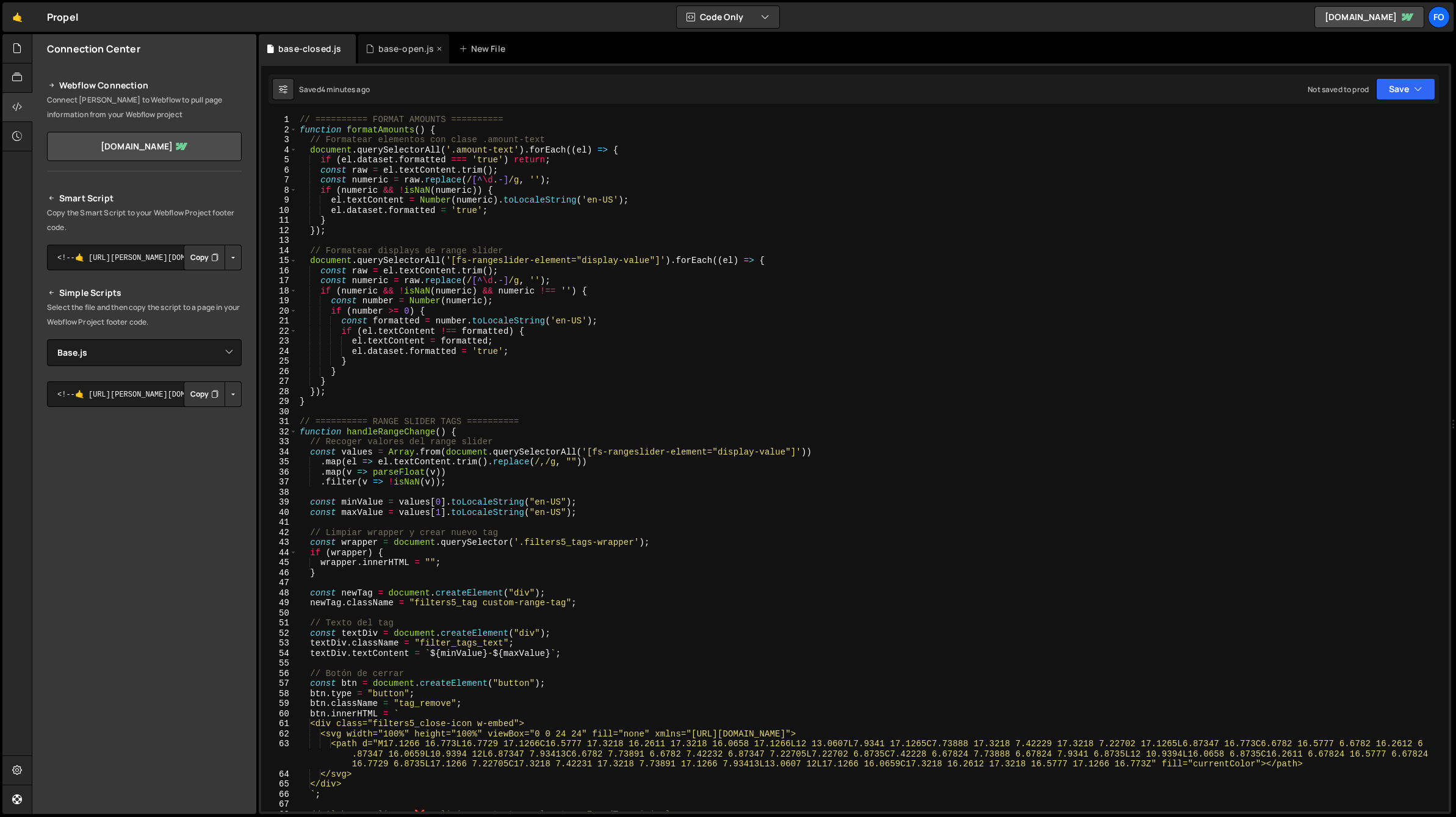
click at [385, 45] on div "base-open.js" at bounding box center [406, 49] width 56 height 13
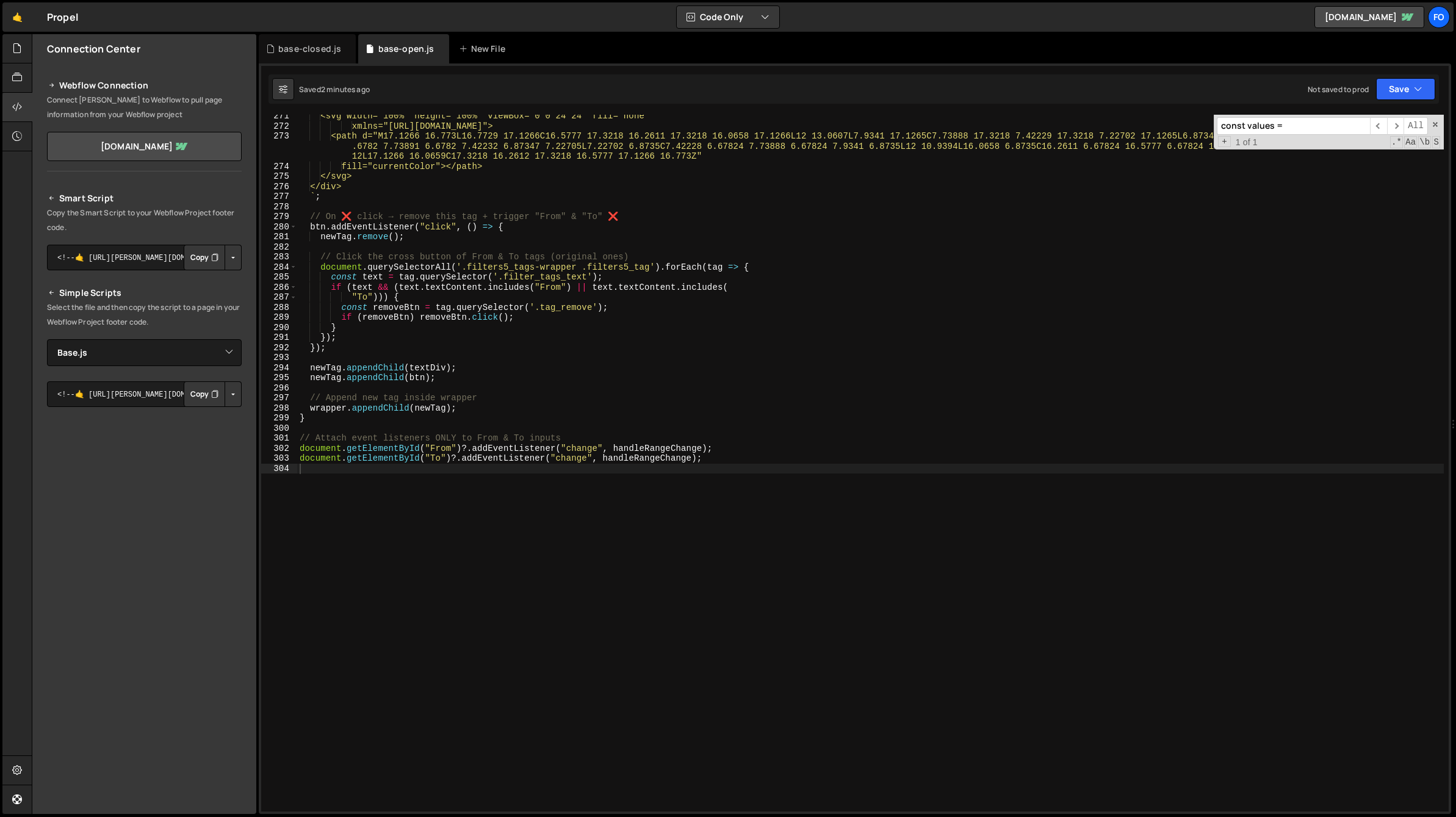
click at [230, 389] on button "Button group with nested dropdown" at bounding box center [233, 394] width 17 height 25
click at [210, 434] on link "Copy Production Script" at bounding box center [181, 434] width 119 height 17
click at [1416, 95] on icon "button" at bounding box center [1417, 89] width 8 height 13
click at [1341, 164] on div "Not saved to prod" at bounding box center [1364, 172] width 126 height 14
click at [299, 45] on div "base-closed.js" at bounding box center [310, 49] width 63 height 13
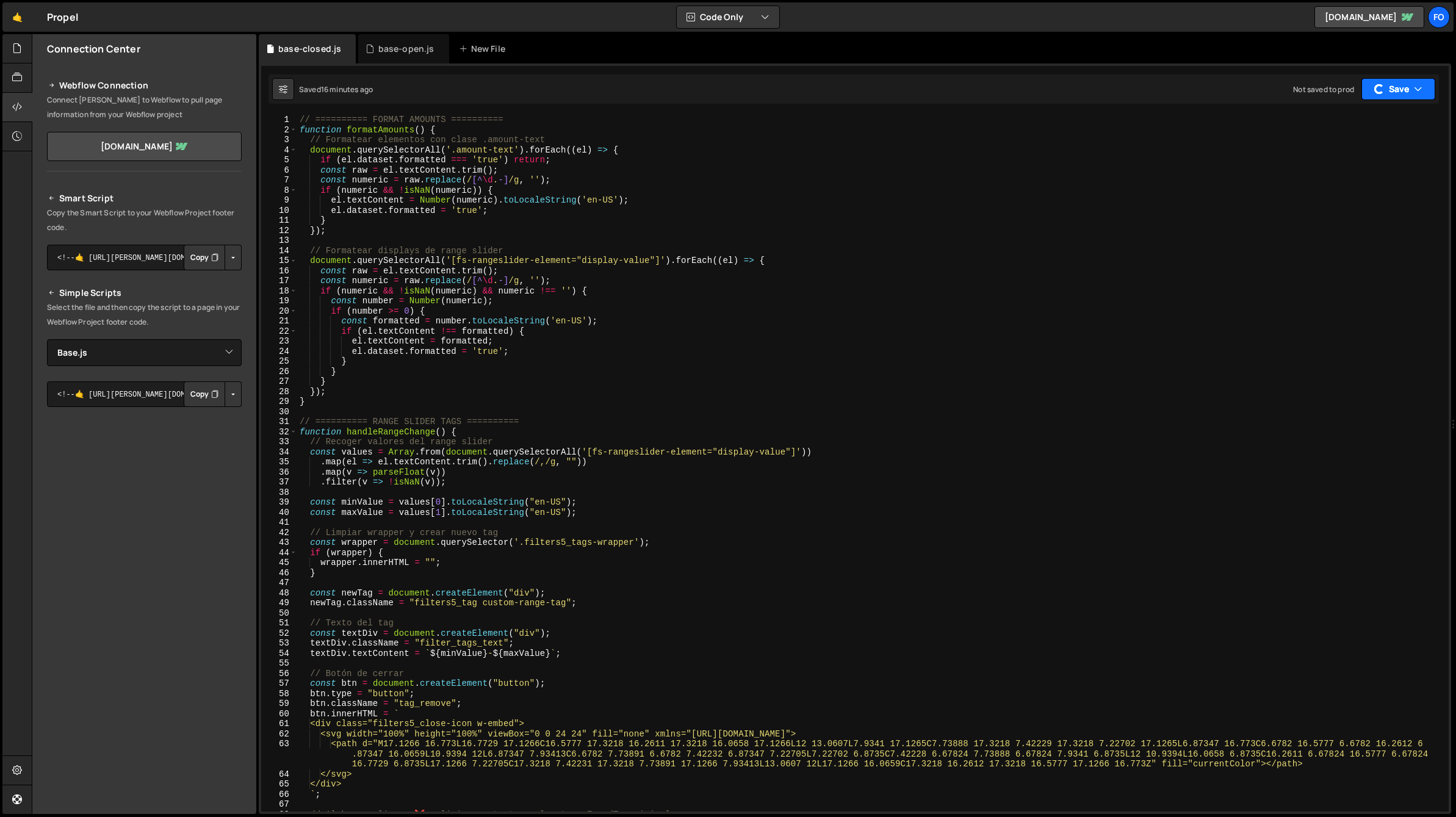
click at [1384, 95] on button "Save" at bounding box center [1398, 89] width 74 height 22
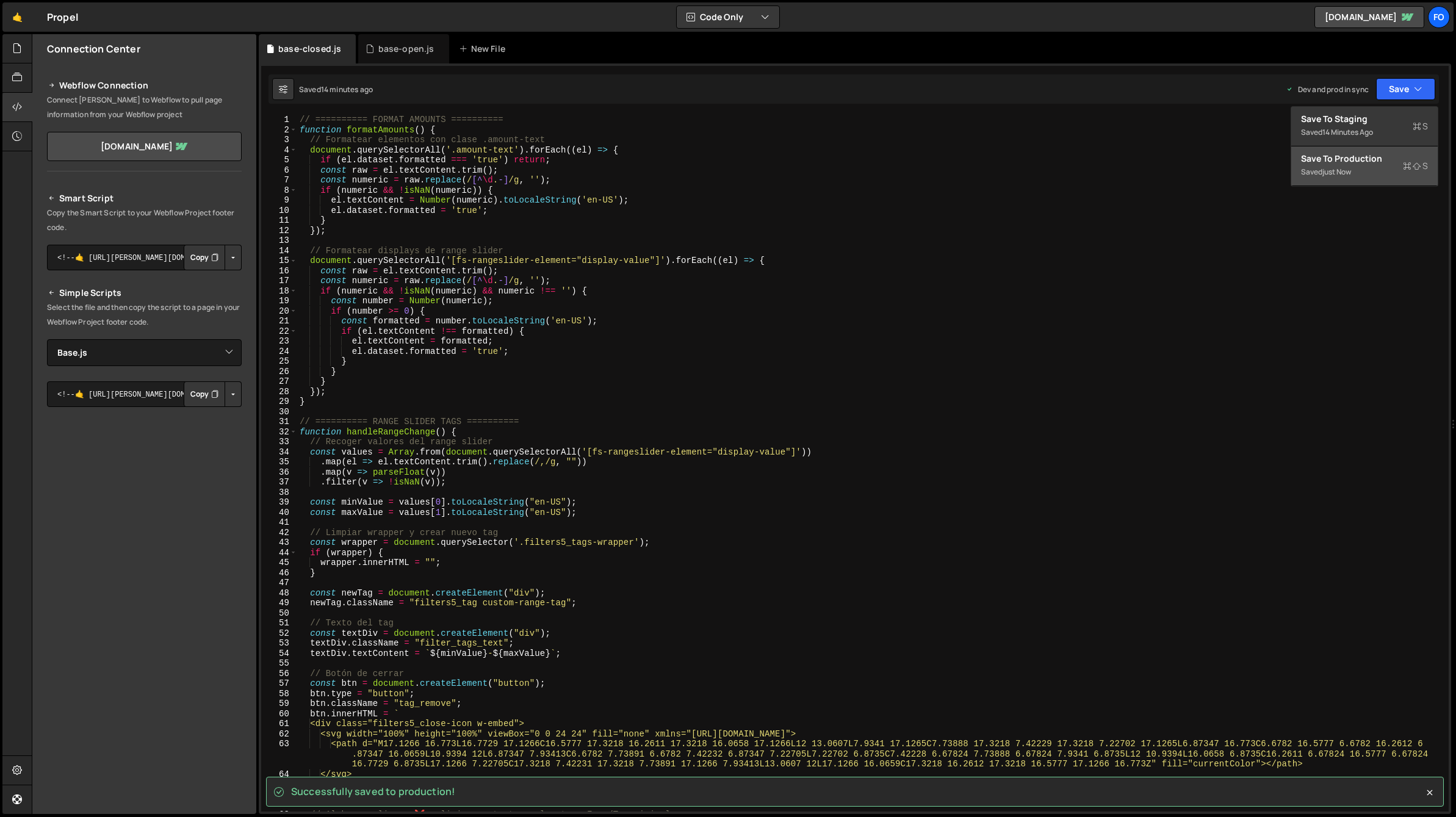
click at [1339, 166] on div "Saved just now" at bounding box center [1364, 172] width 126 height 14
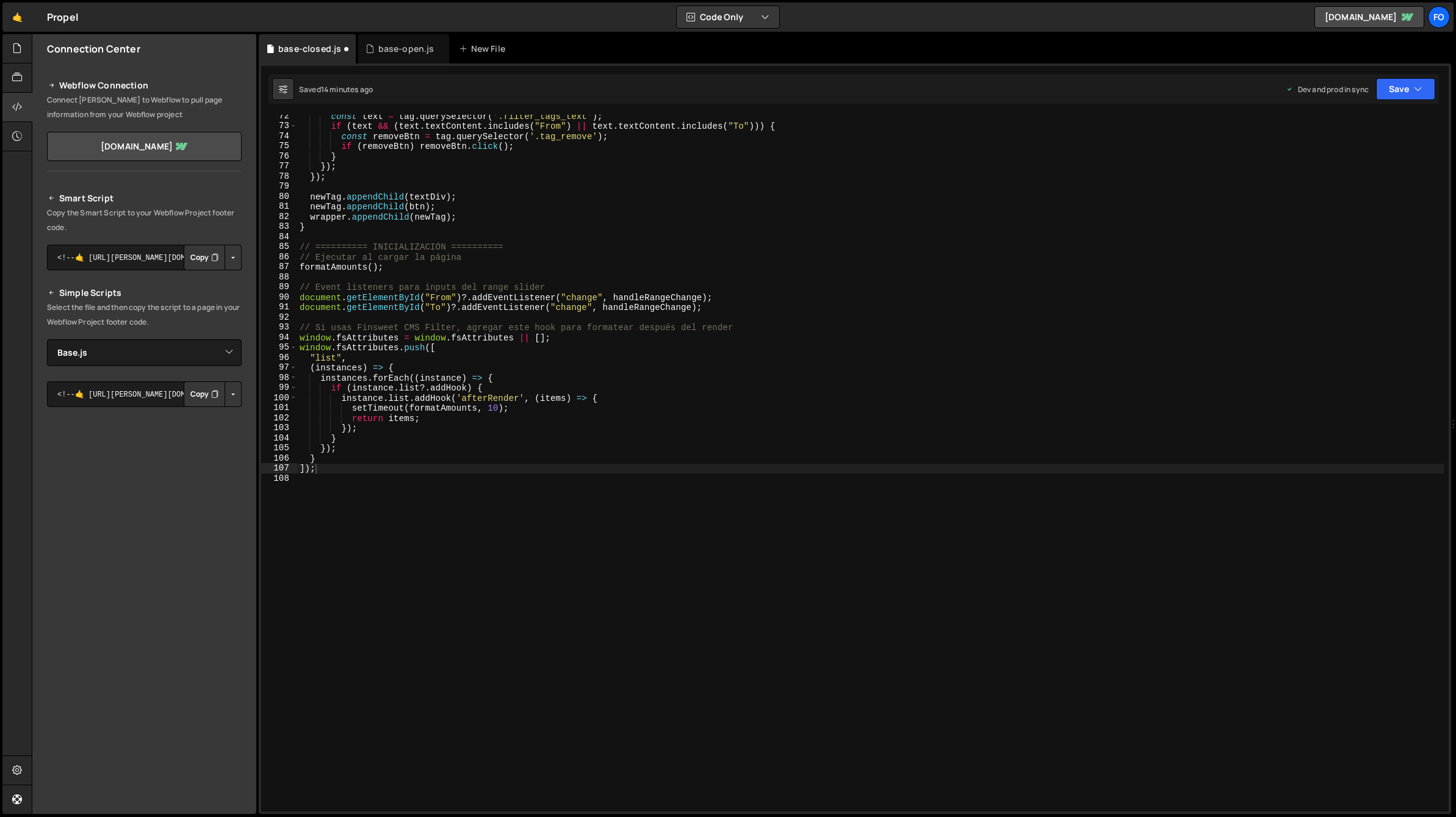
scroll to position [739, 0]
click at [630, 293] on div "const text = tag . querySelector ( '.filter_tags_text' ) ; if ( text && ( text …" at bounding box center [870, 470] width 1146 height 718
type textarea "]);"
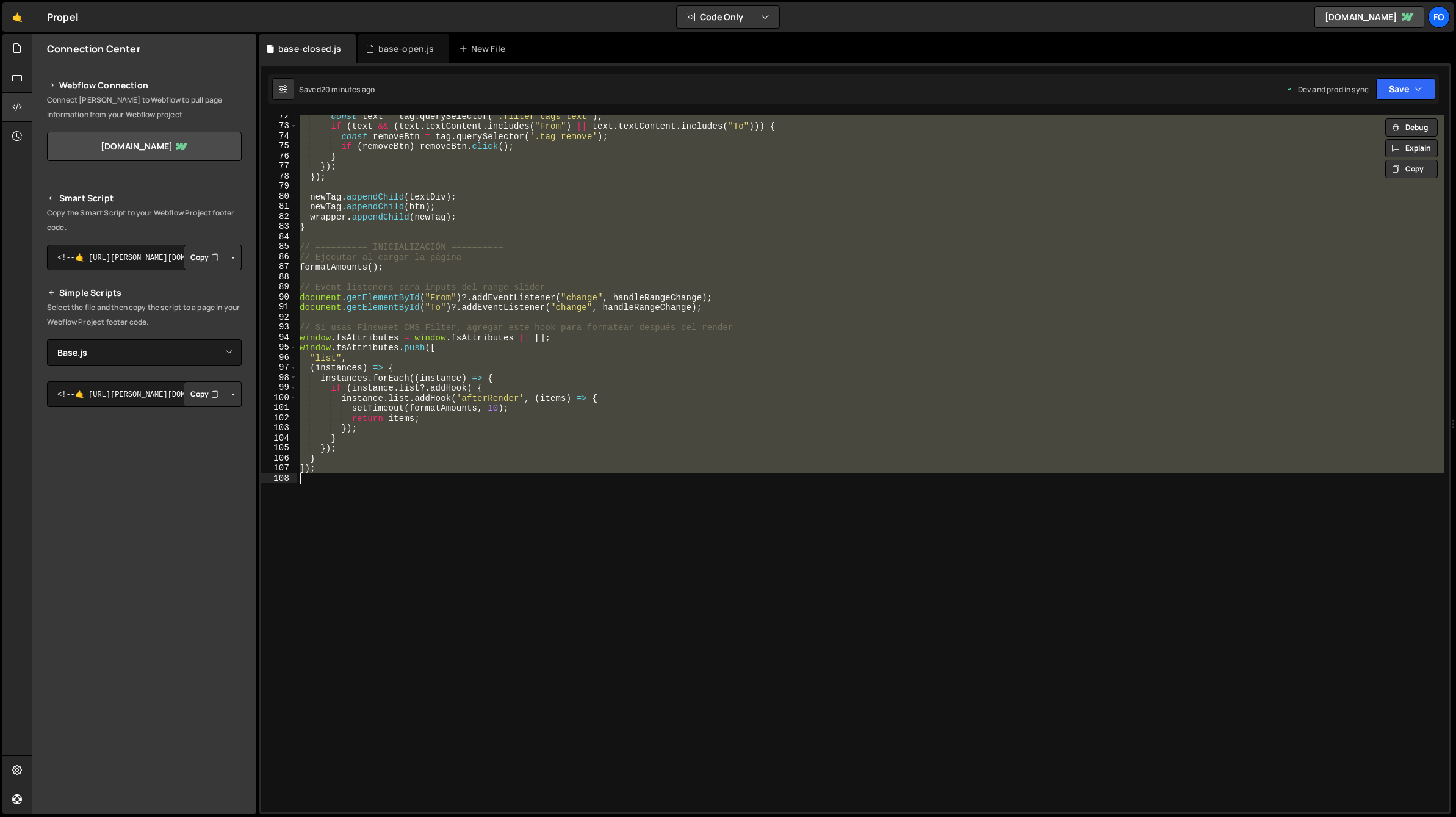
click at [691, 321] on div "const text = tag . querySelector ( '.filter_tags_text' ) ; if ( text && ( text …" at bounding box center [870, 463] width 1146 height 697
paste textarea
type textarea "]);"
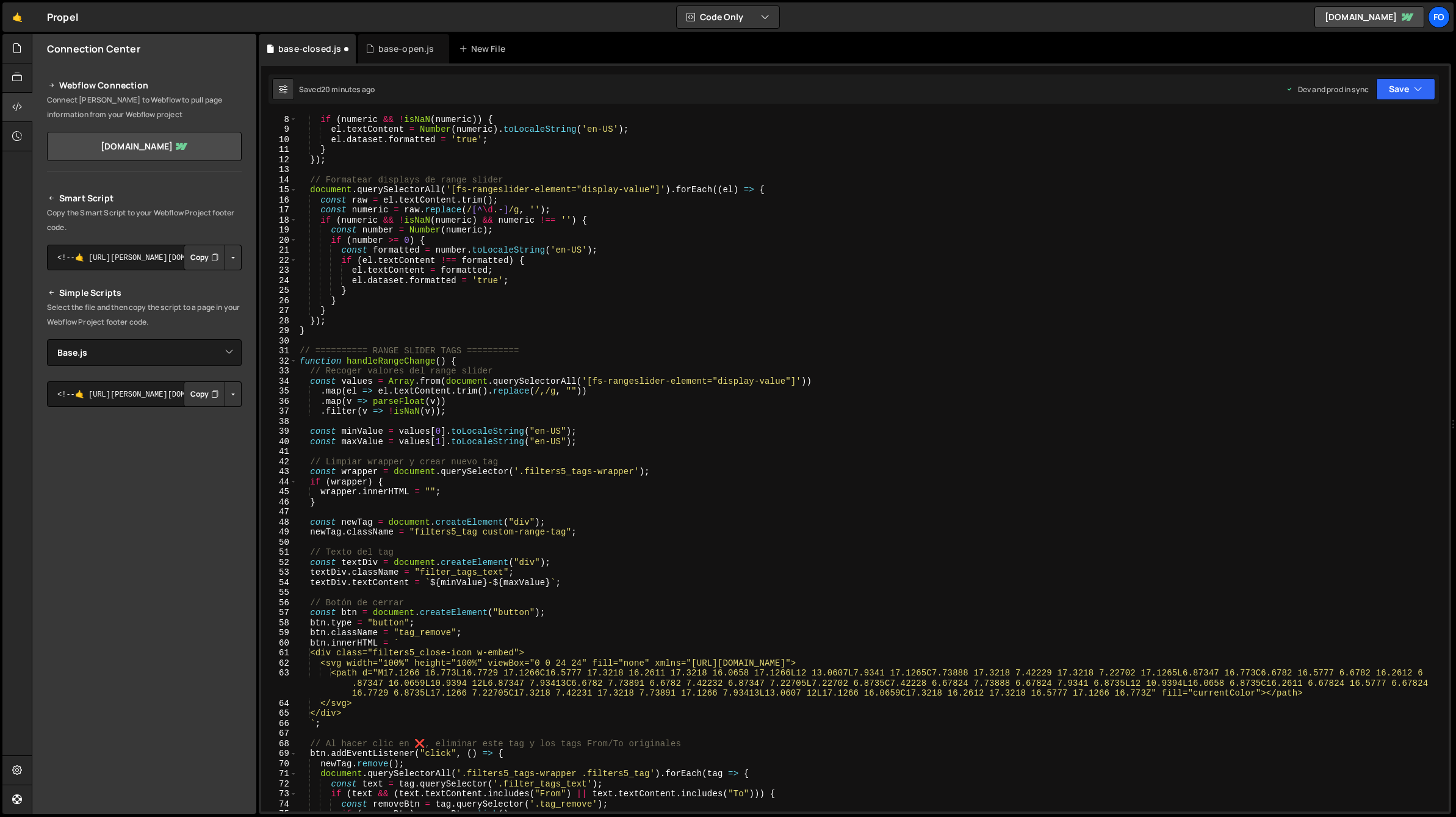
scroll to position [0, 0]
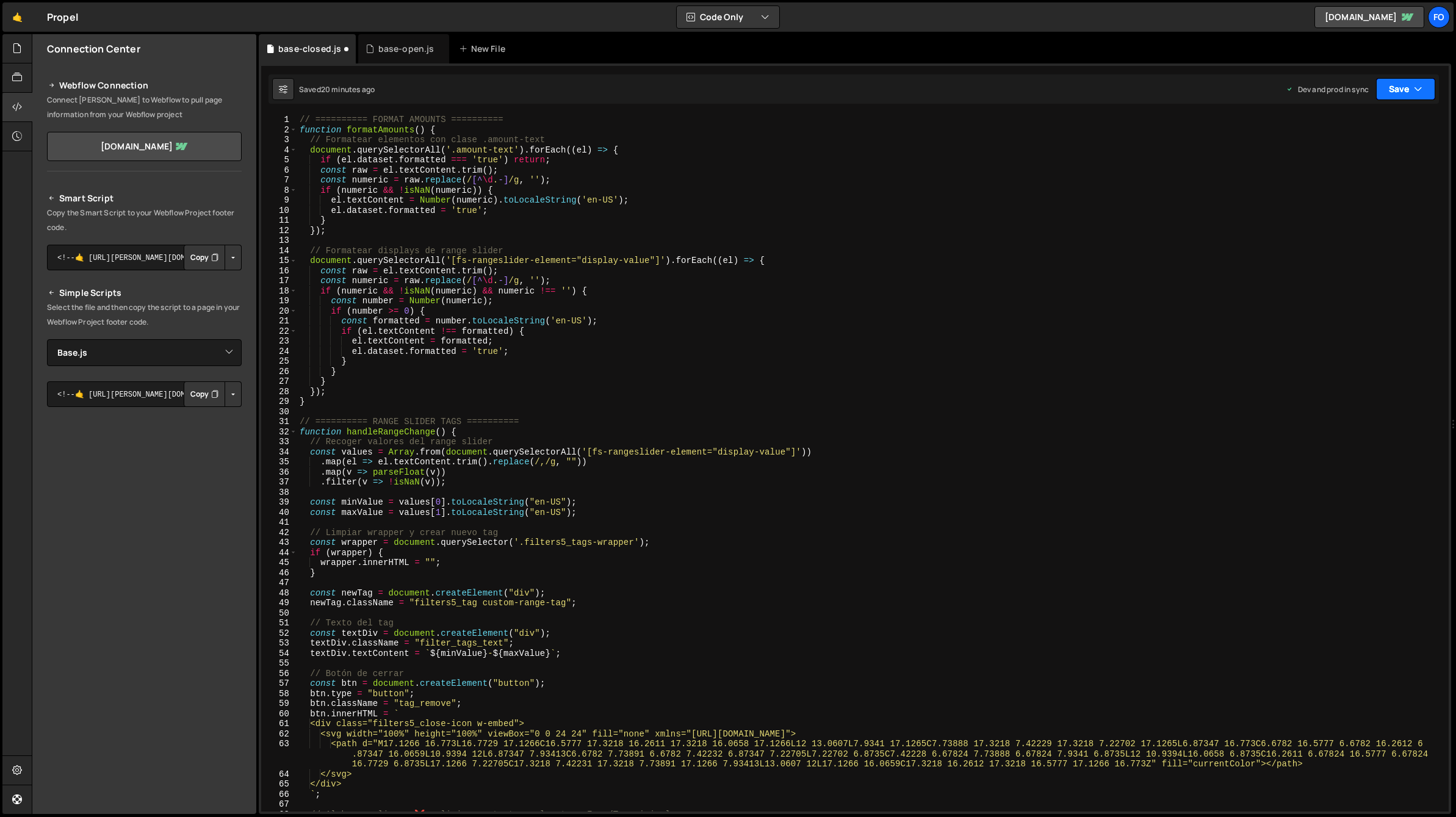
click at [1404, 95] on button "Save" at bounding box center [1405, 89] width 60 height 22
click at [1358, 159] on div "Save to Production S" at bounding box center [1364, 159] width 126 height 13
